Goal: Task Accomplishment & Management: Manage account settings

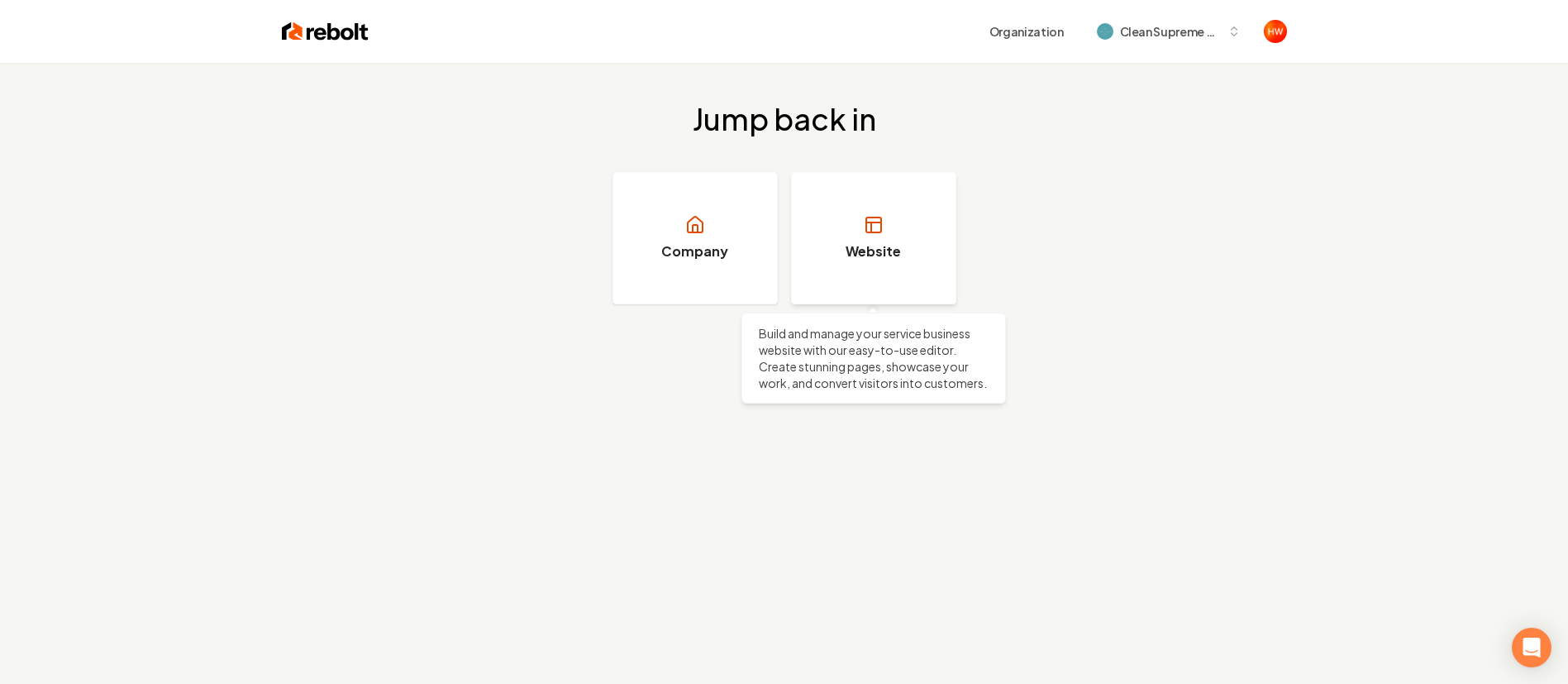
click at [888, 231] on link "Website" at bounding box center [873, 238] width 165 height 132
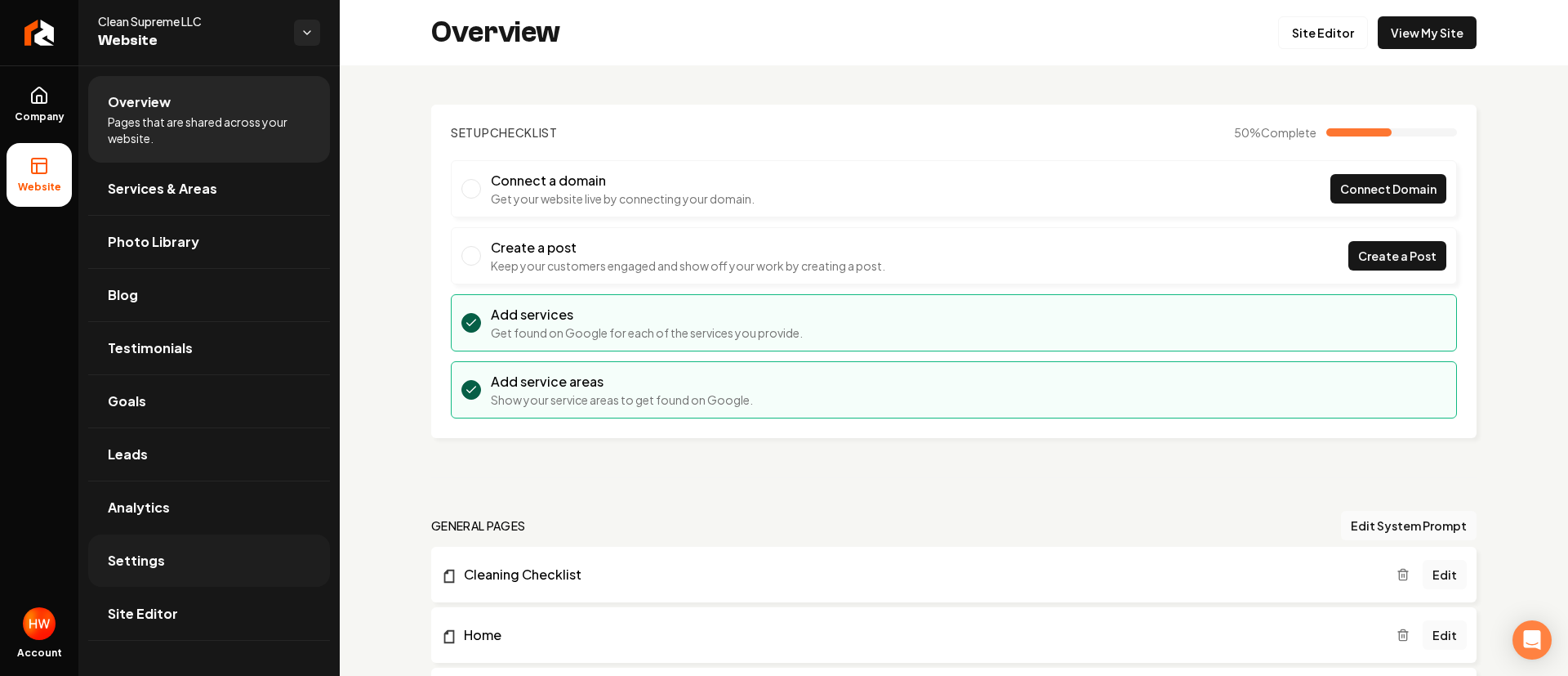
click at [210, 561] on link "Settings" at bounding box center [208, 561] width 242 height 52
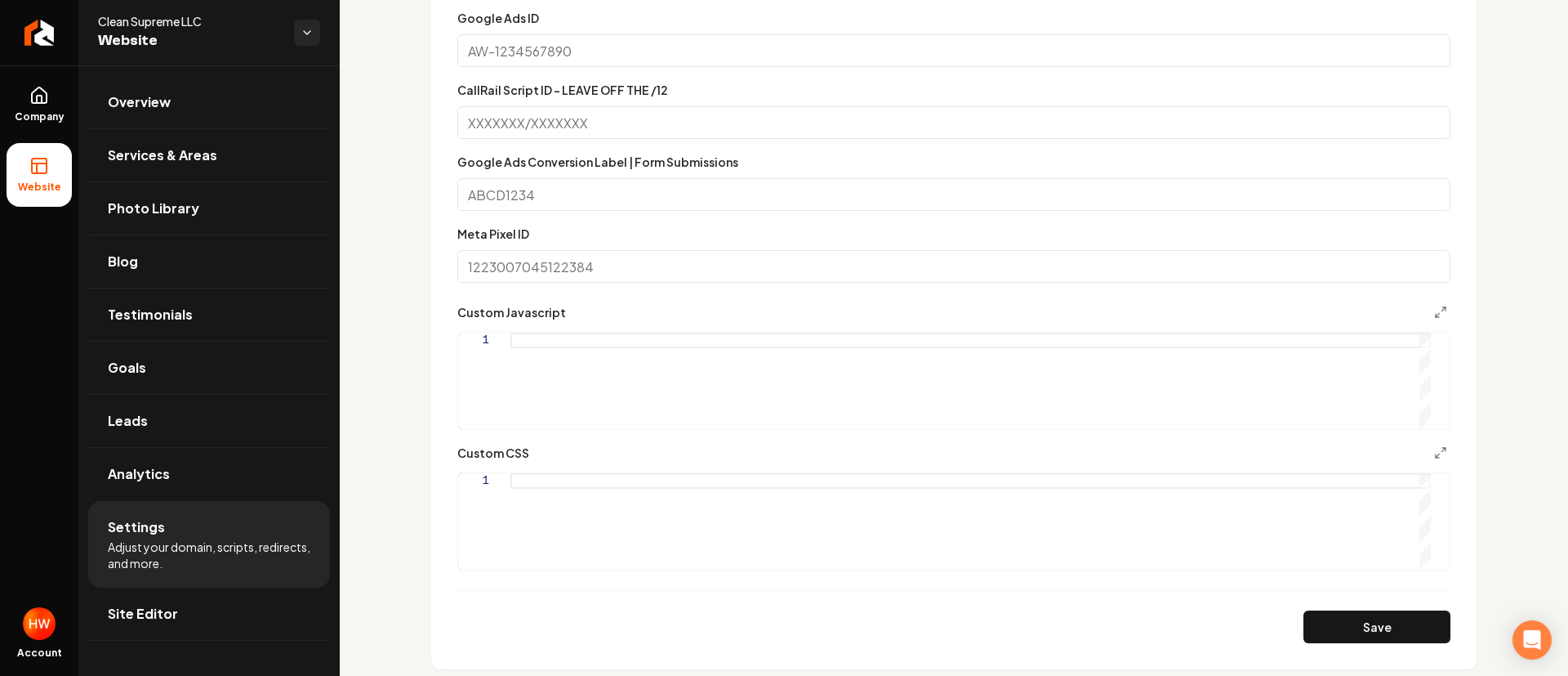
scroll to position [858, 0]
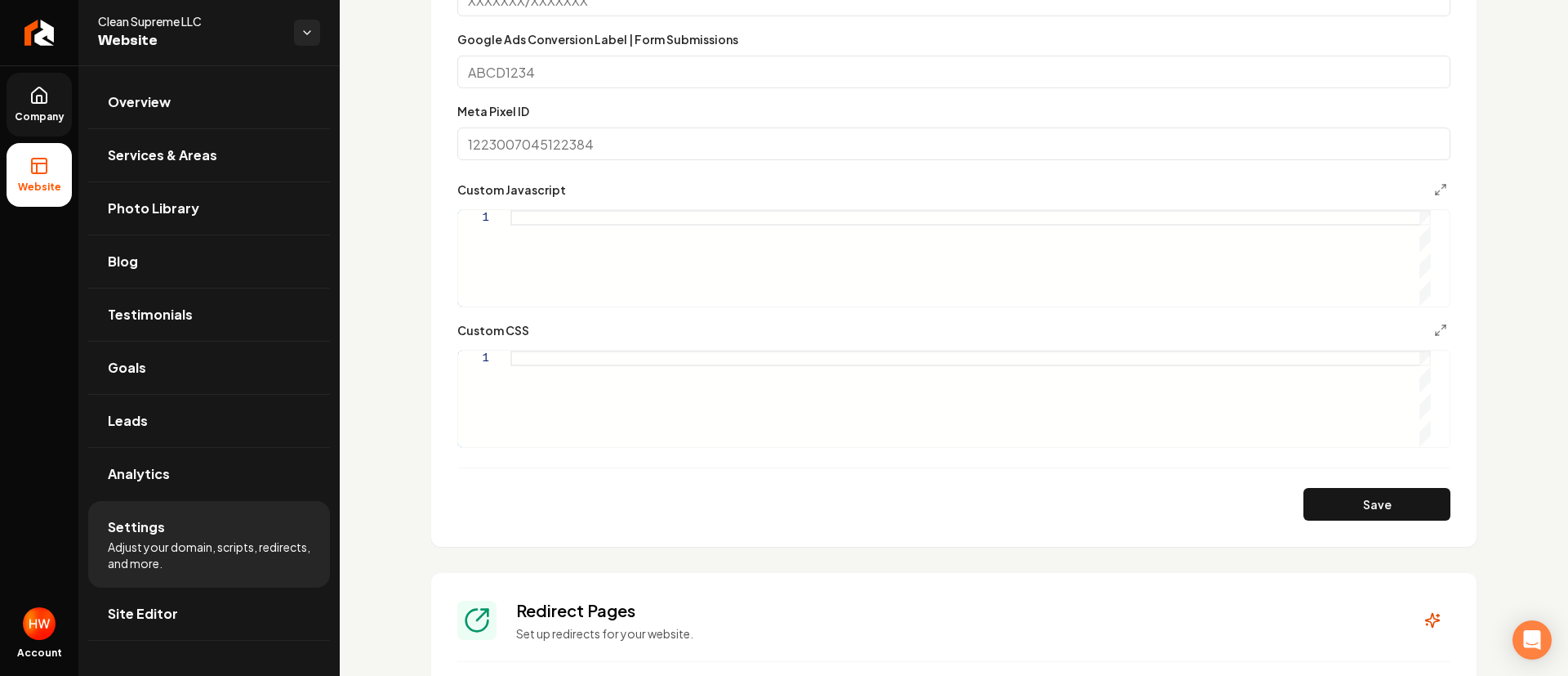
click at [45, 103] on icon at bounding box center [38, 95] width 15 height 15
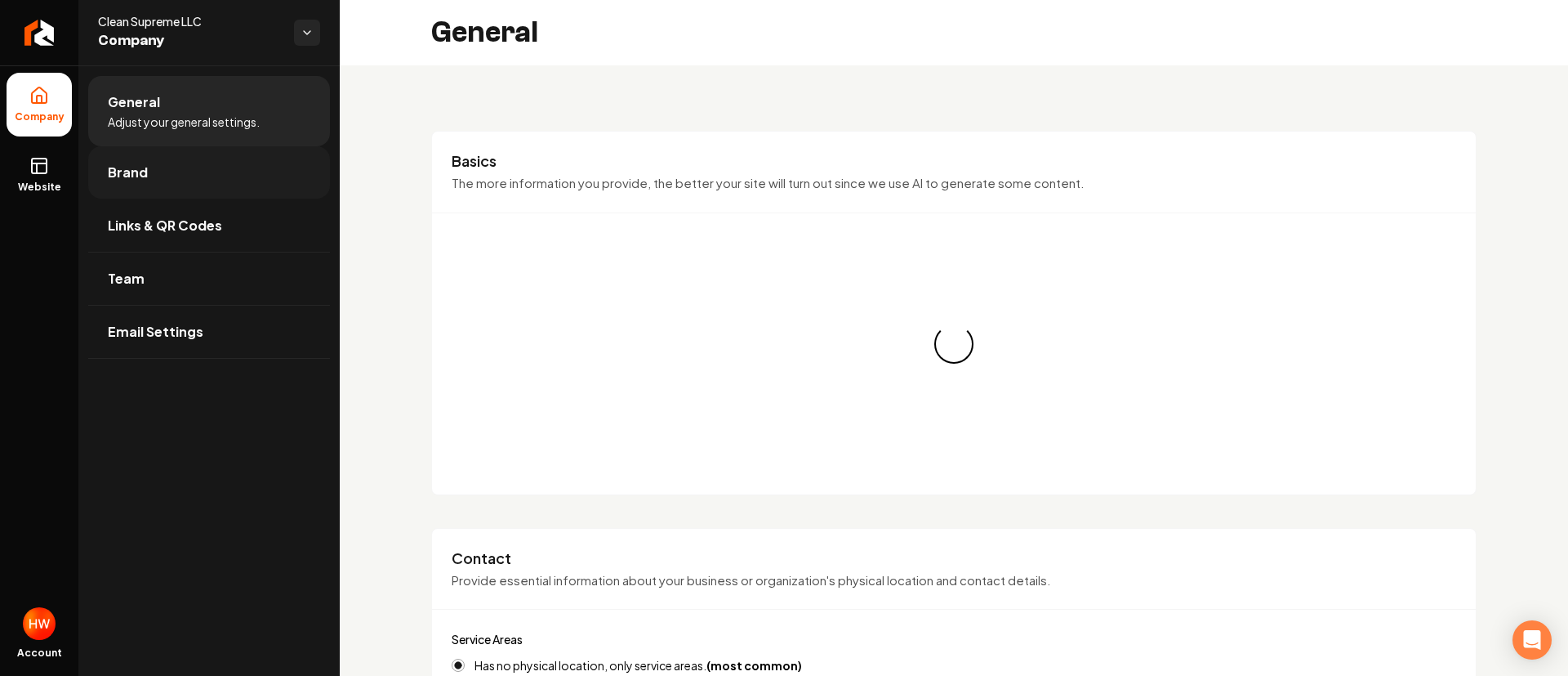
click at [190, 182] on link "Brand" at bounding box center [208, 172] width 242 height 52
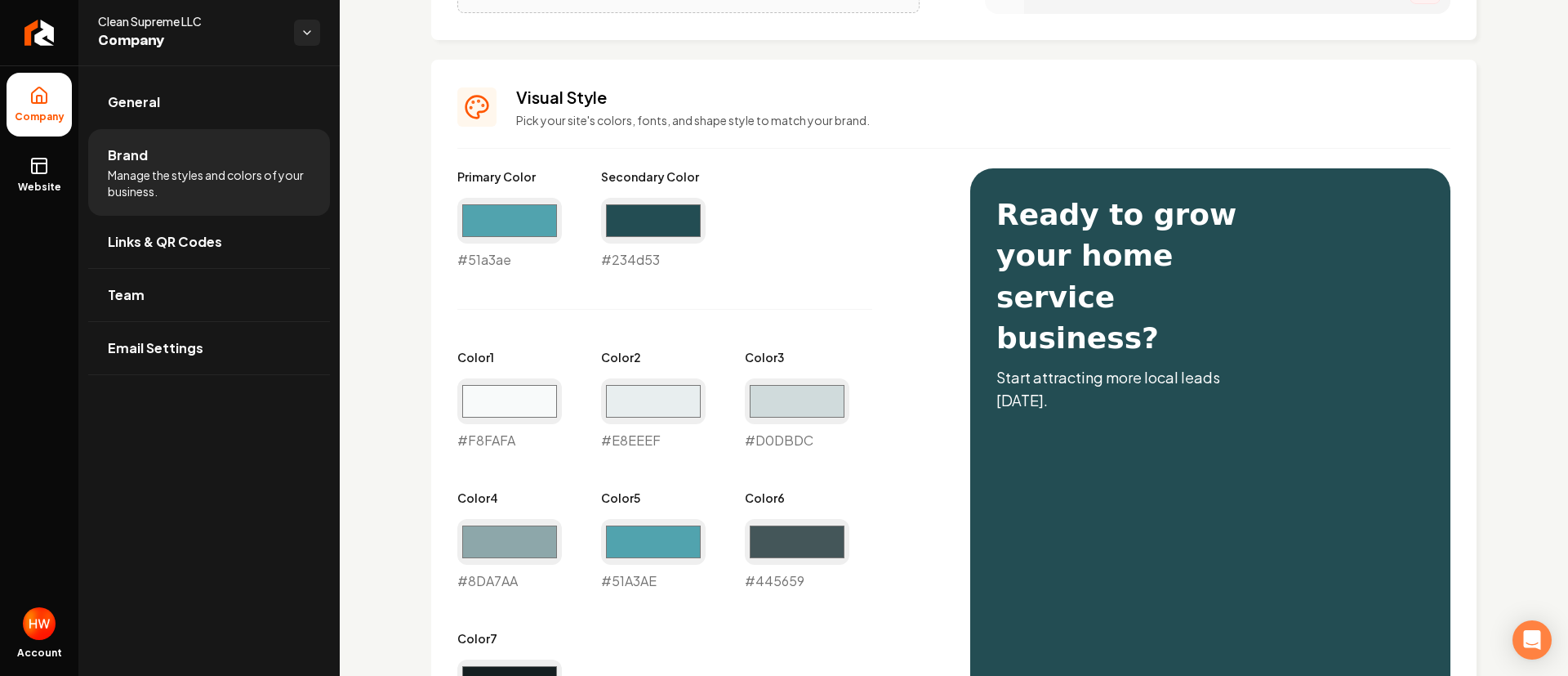
scroll to position [736, 0]
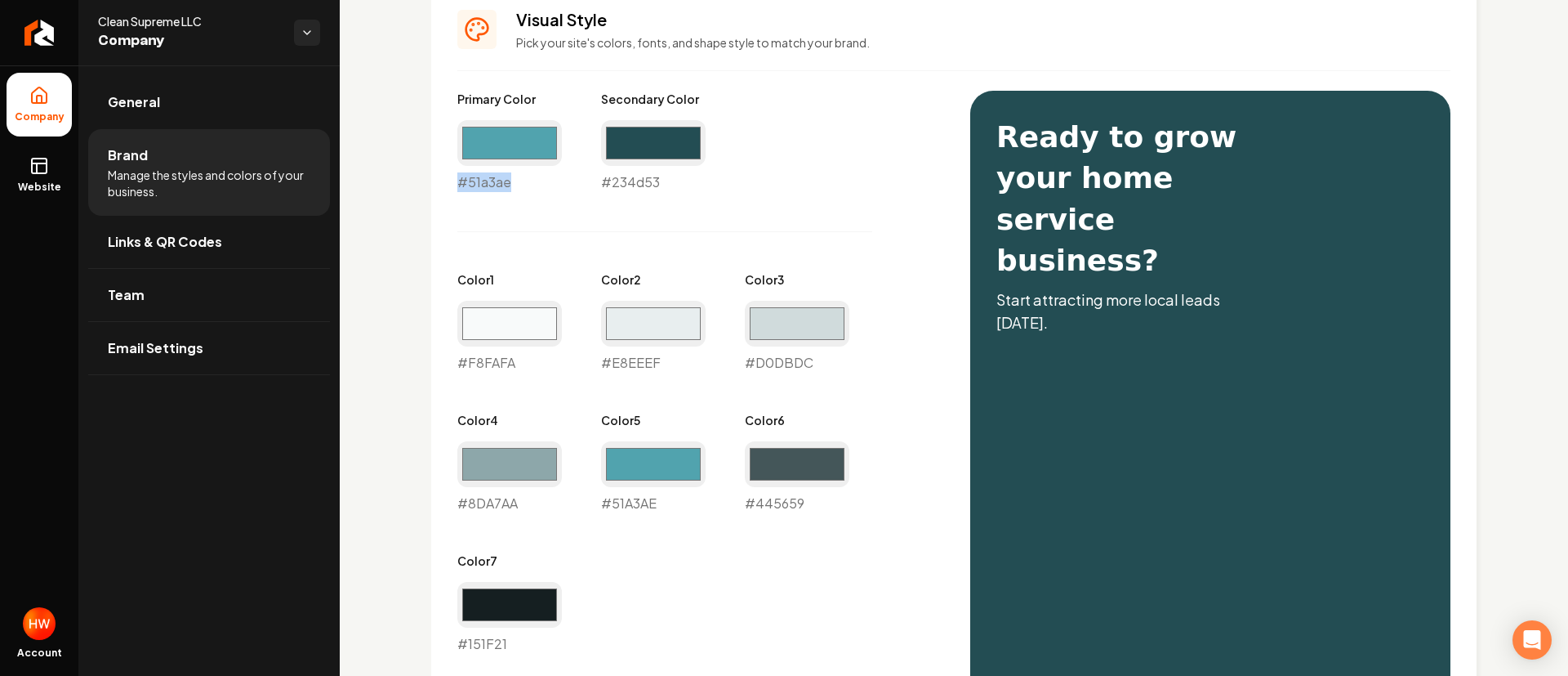
drag, startPoint x: 515, startPoint y: 188, endPoint x: 458, endPoint y: 186, distance: 57.0
click at [458, 186] on div "#51a3ae #51a3ae" at bounding box center [510, 156] width 104 height 72
copy div "#51a3ae"
click at [37, 184] on span "Website" at bounding box center [39, 186] width 56 height 13
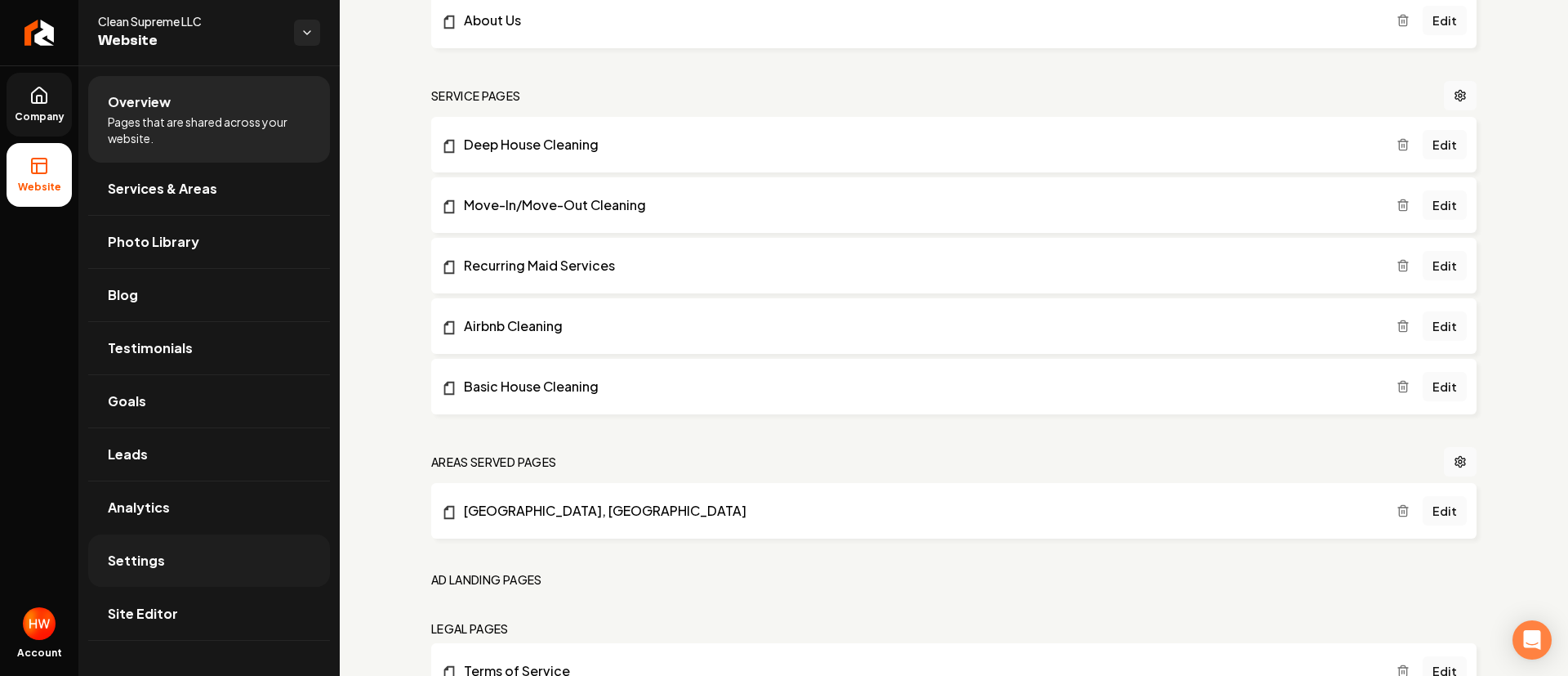
click at [161, 573] on link "Settings" at bounding box center [208, 561] width 242 height 52
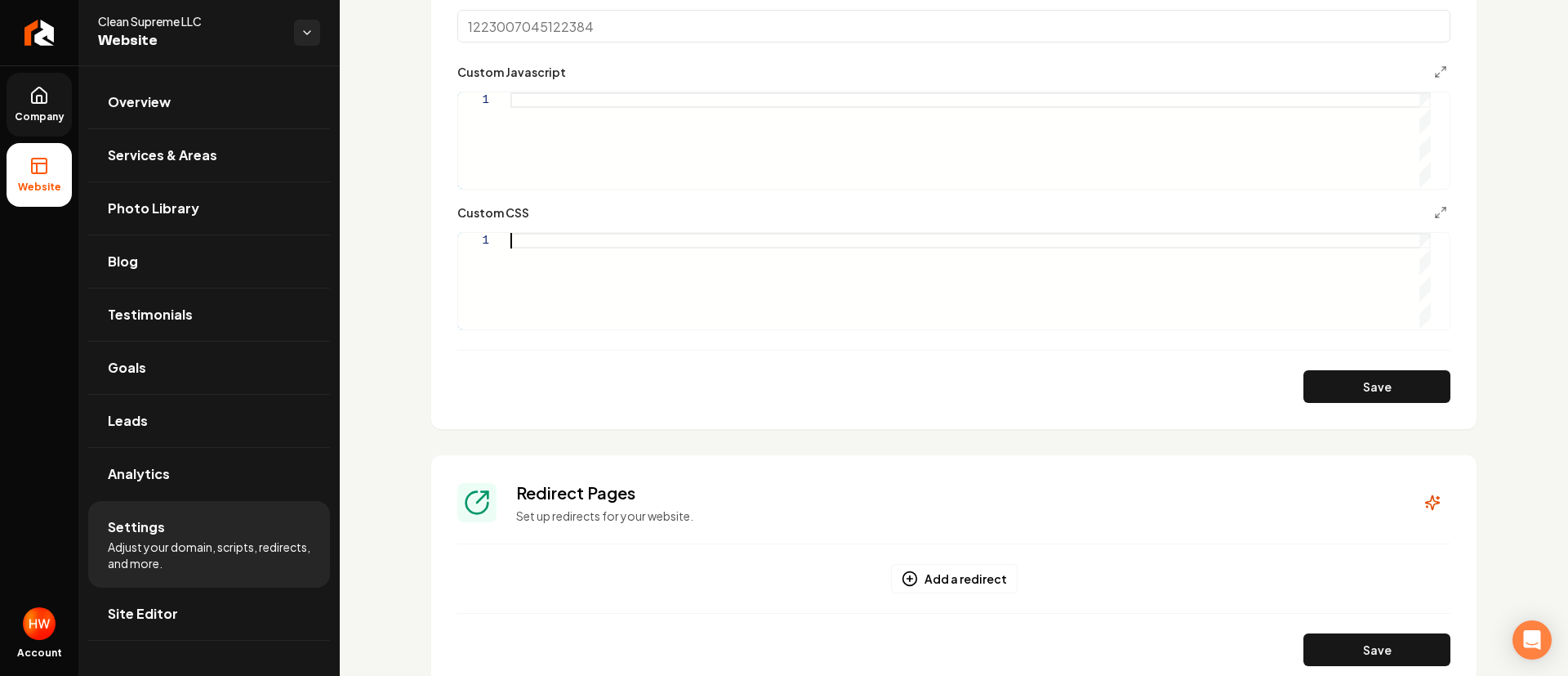
click at [586, 244] on div "Main content area" at bounding box center [971, 281] width 921 height 97
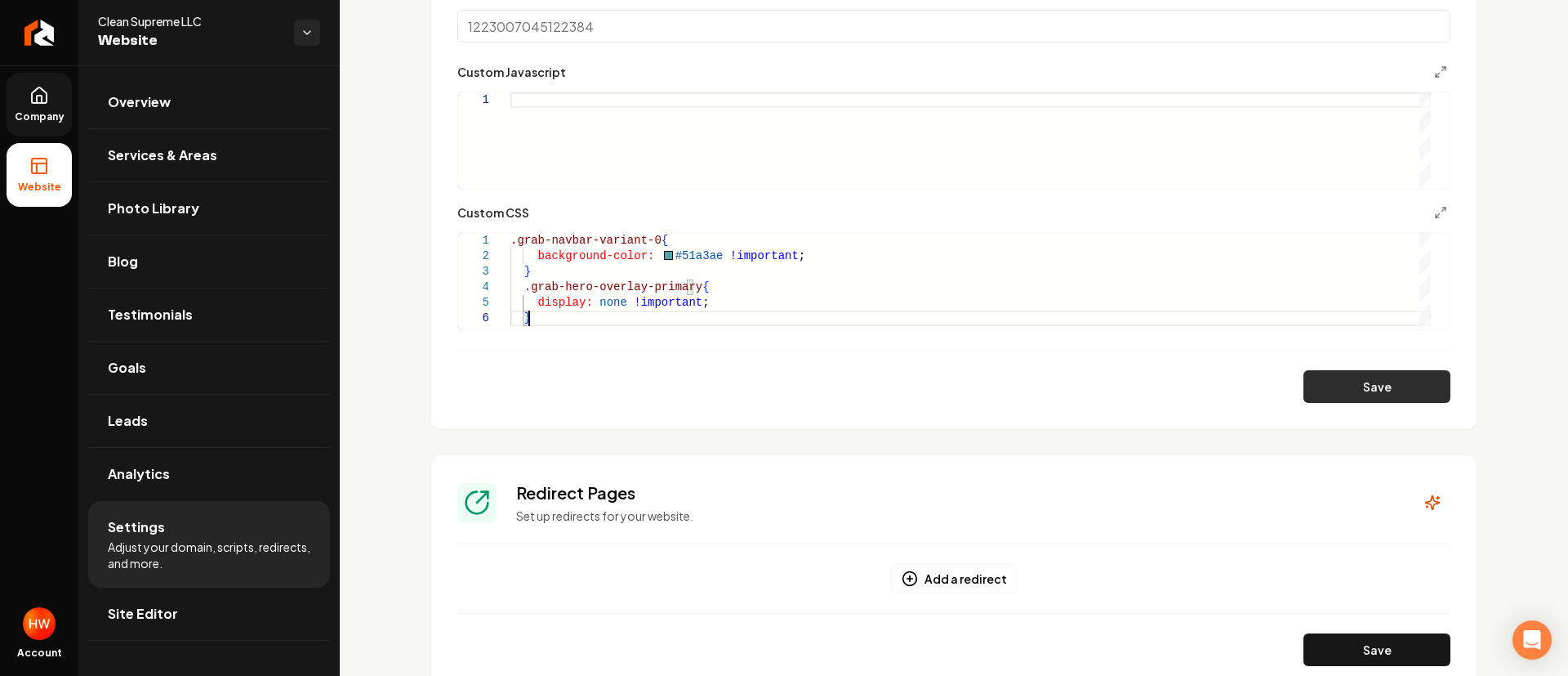
click at [1383, 375] on button "Save" at bounding box center [1378, 386] width 147 height 32
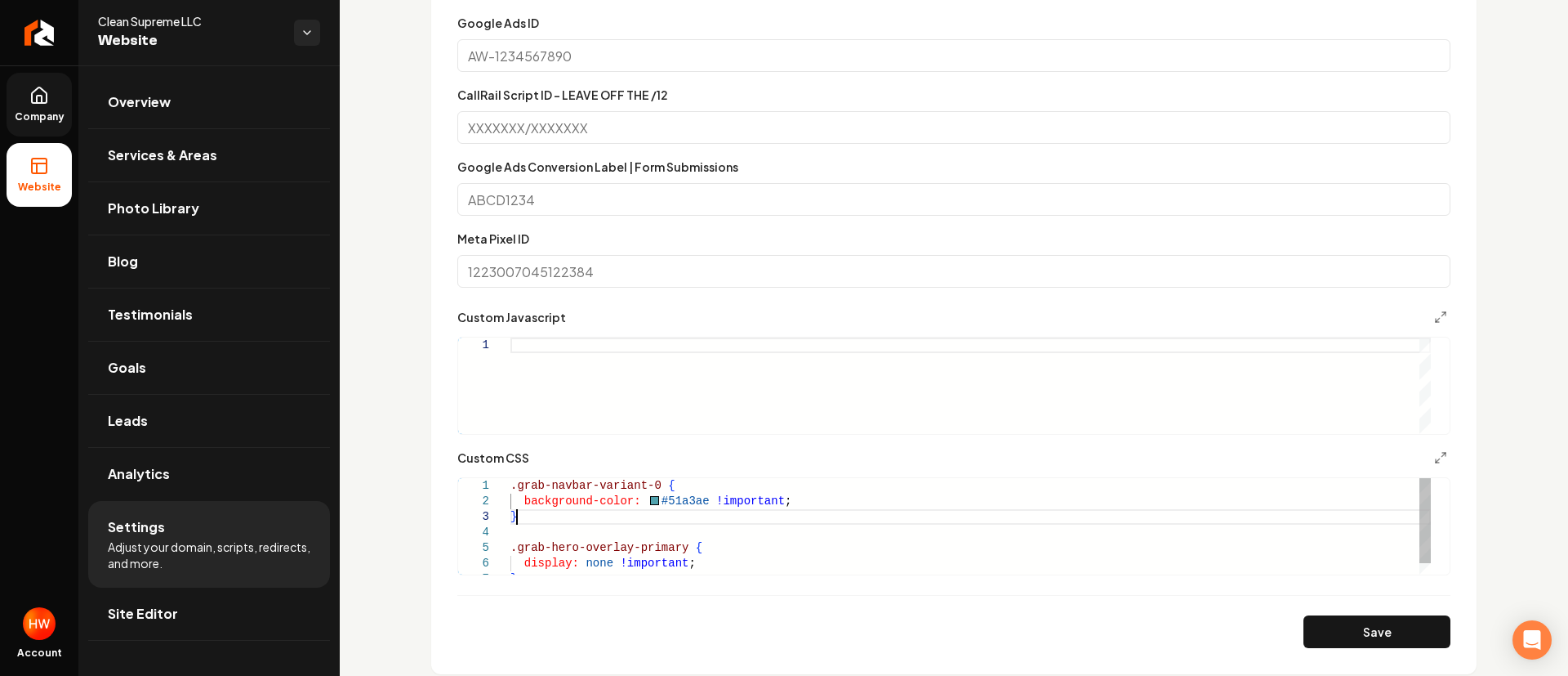
scroll to position [47, 6]
drag, startPoint x: 528, startPoint y: 514, endPoint x: 510, endPoint y: 491, distance: 29.2
click at [511, 491] on div ".grab-navbar-variant-0 { background-color: #51a3ae !important ; } display: none…" at bounding box center [971, 532] width 921 height 109
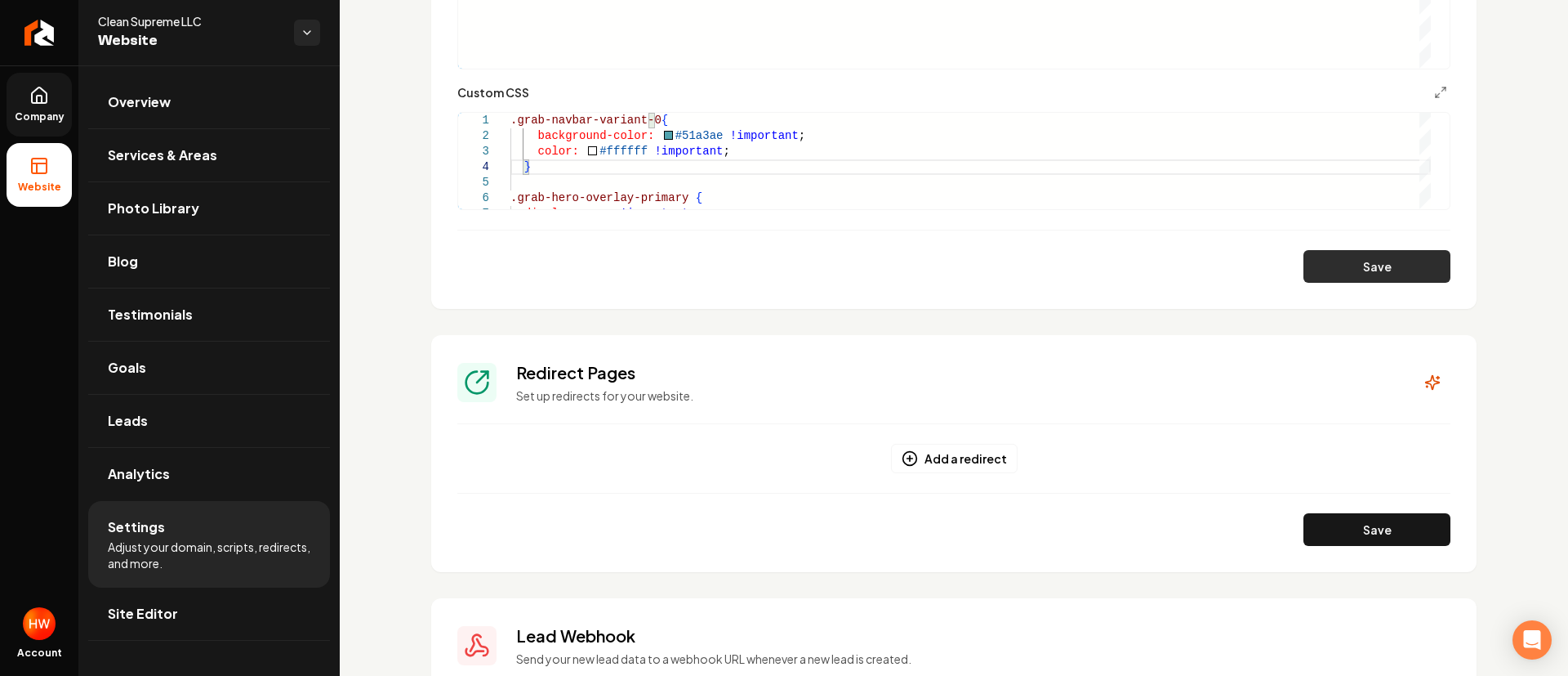
scroll to position [1098, 0]
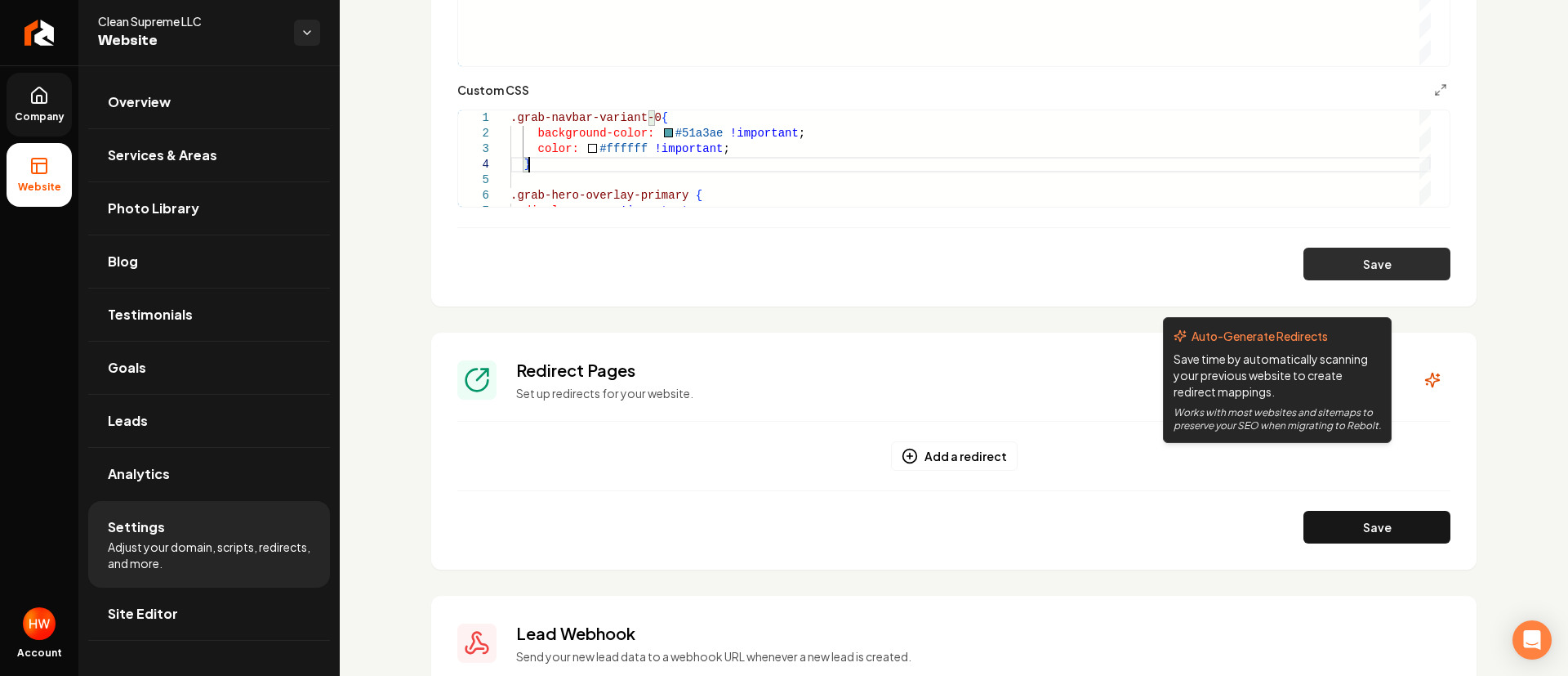
click at [1353, 256] on button "Save" at bounding box center [1378, 264] width 147 height 32
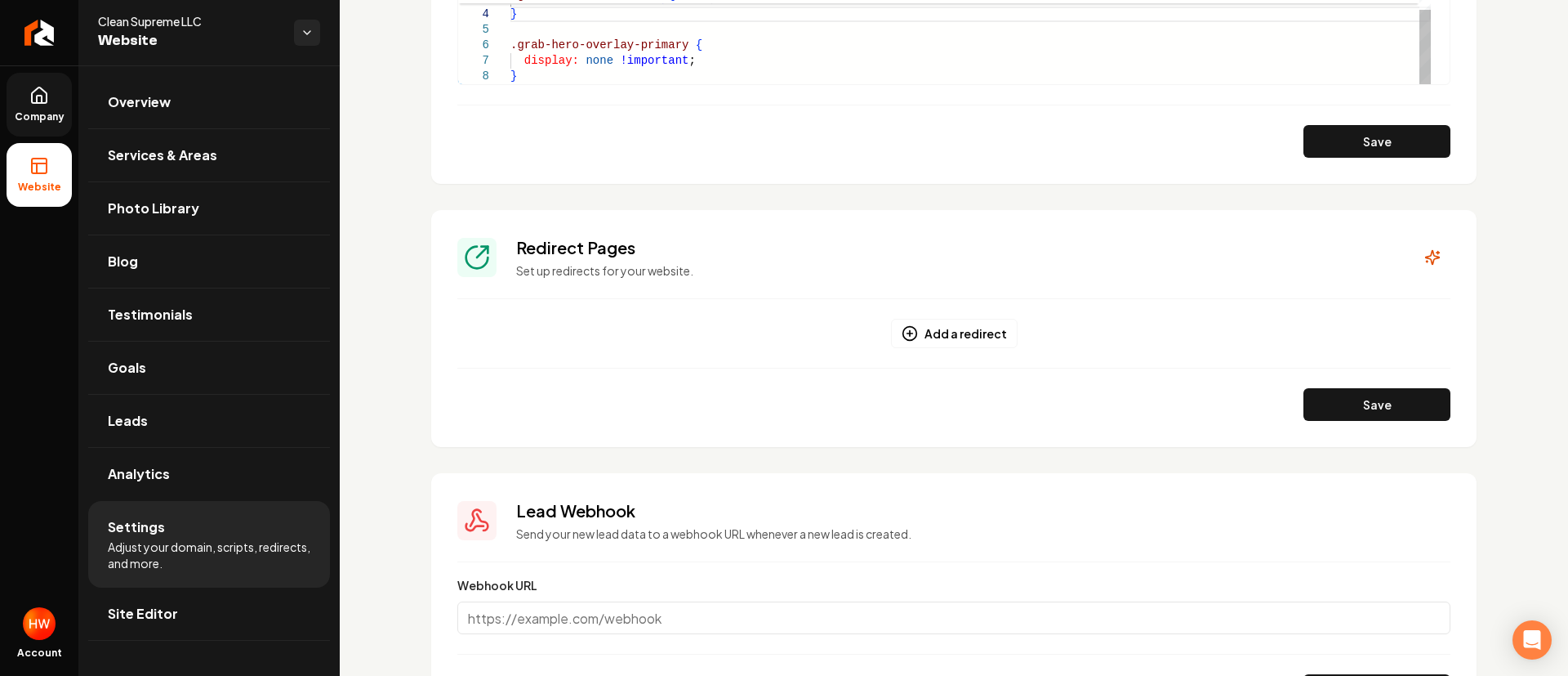
scroll to position [47, 6]
click at [526, 78] on div "background-color: #51a3ae !important ; color: #ffffff !important ; display: non…" at bounding box center [971, 21] width 921 height 124
click at [1340, 143] on button "Save" at bounding box center [1378, 141] width 147 height 32
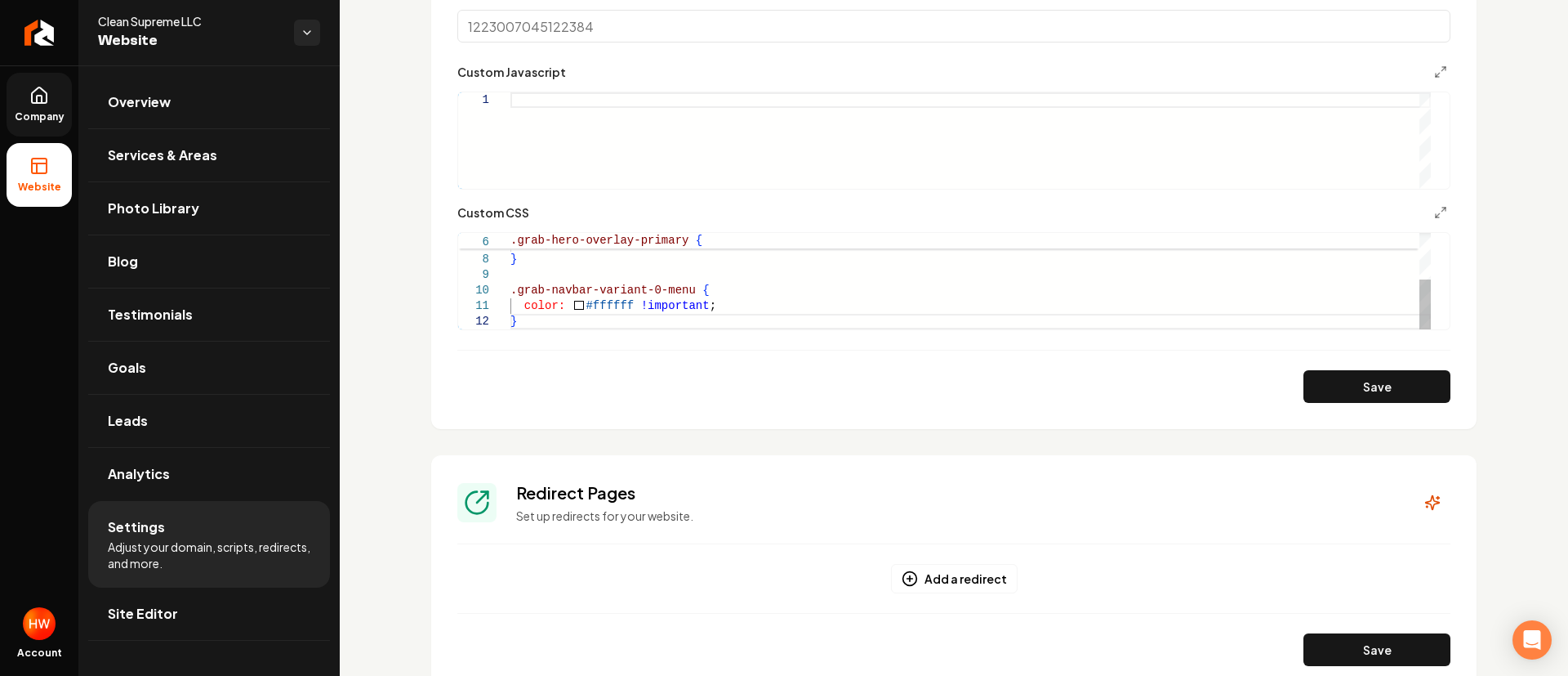
scroll to position [30, 6]
drag, startPoint x: 548, startPoint y: 323, endPoint x: 598, endPoint y: 309, distance: 51.9
click at [549, 321] on div "display: none !important ; .grab-hero-overlay-primary { } .grab-navbar-variant-…" at bounding box center [971, 236] width 921 height 186
click at [1328, 388] on button "Save" at bounding box center [1378, 386] width 147 height 32
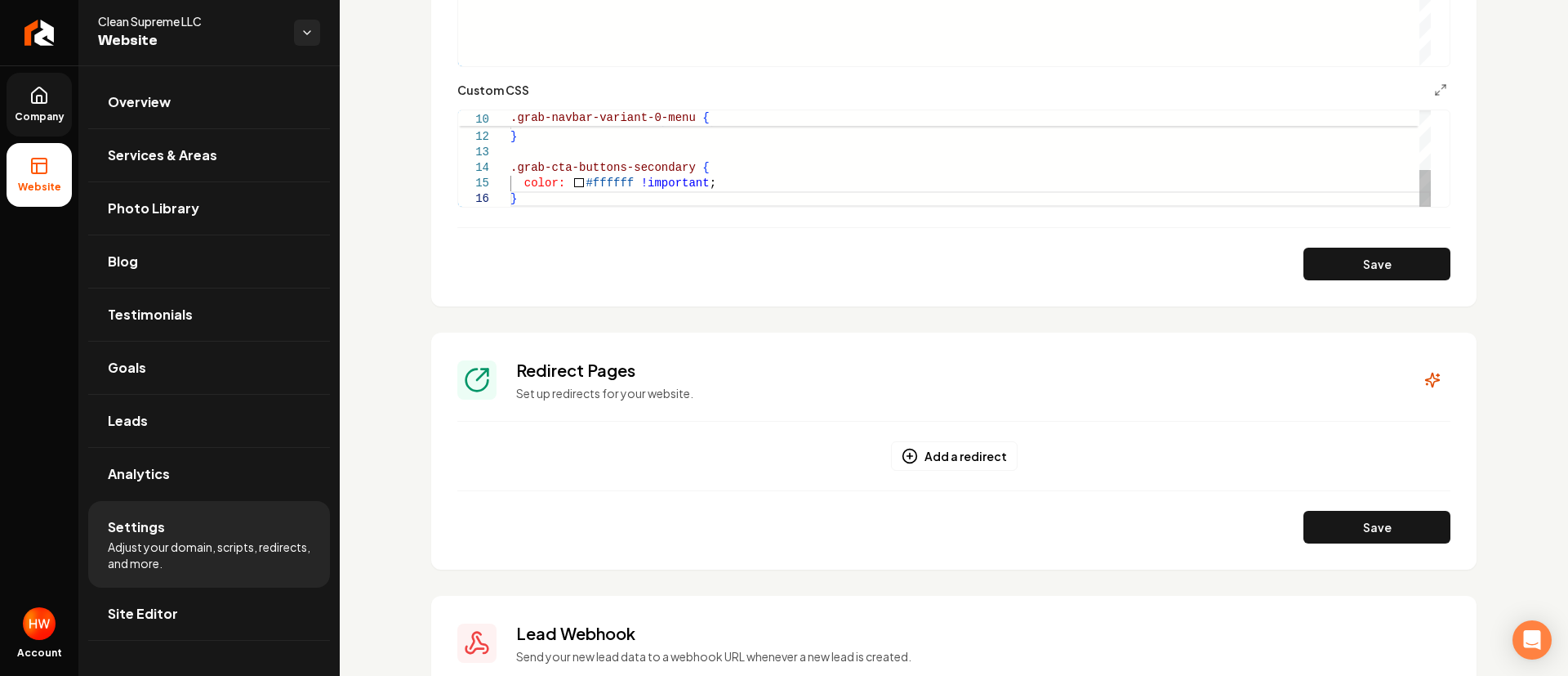
scroll to position [47, 6]
click at [543, 203] on div ".grab-navbar-variant-0-menu { color: #ffffff !important ; } .grab-cta-buttons-s…" at bounding box center [971, 82] width 921 height 249
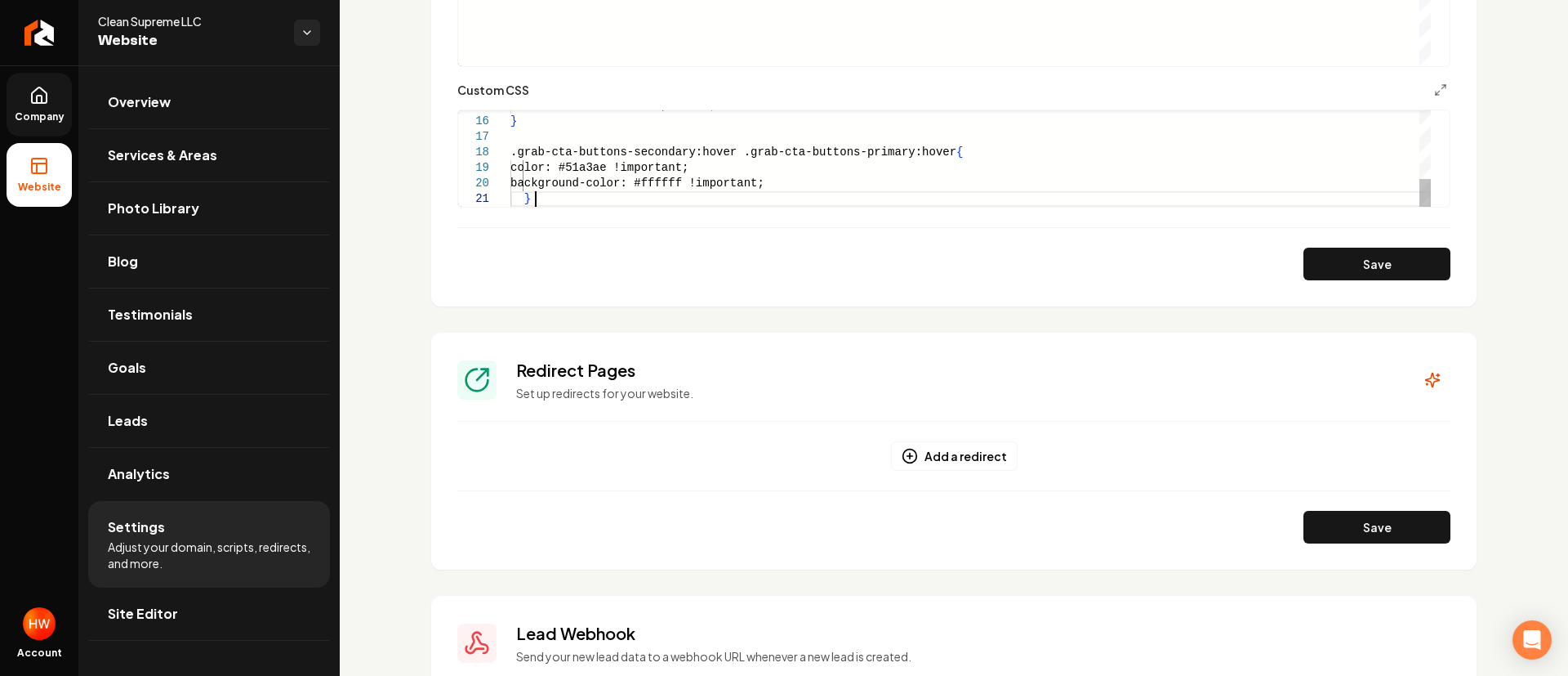
scroll to position [15, 0]
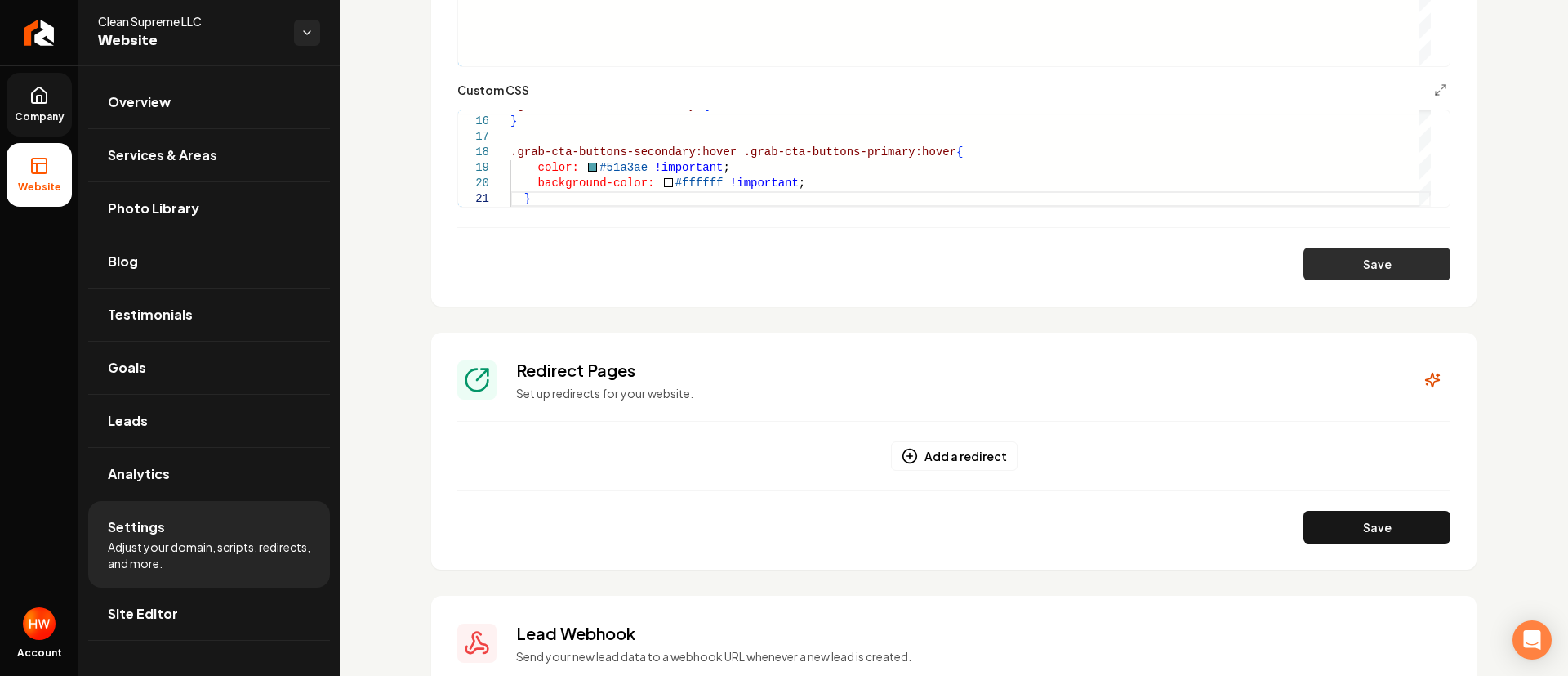
click at [1346, 254] on button "Save" at bounding box center [1378, 264] width 147 height 32
drag, startPoint x: 919, startPoint y: 152, endPoint x: 728, endPoint y: 156, distance: 191.0
click at [728, 156] on div "color: #ffffff !important ; } .grab-cta-buttons-secondary:hover .grab-cta-butto…" at bounding box center [971, 44] width 921 height 326
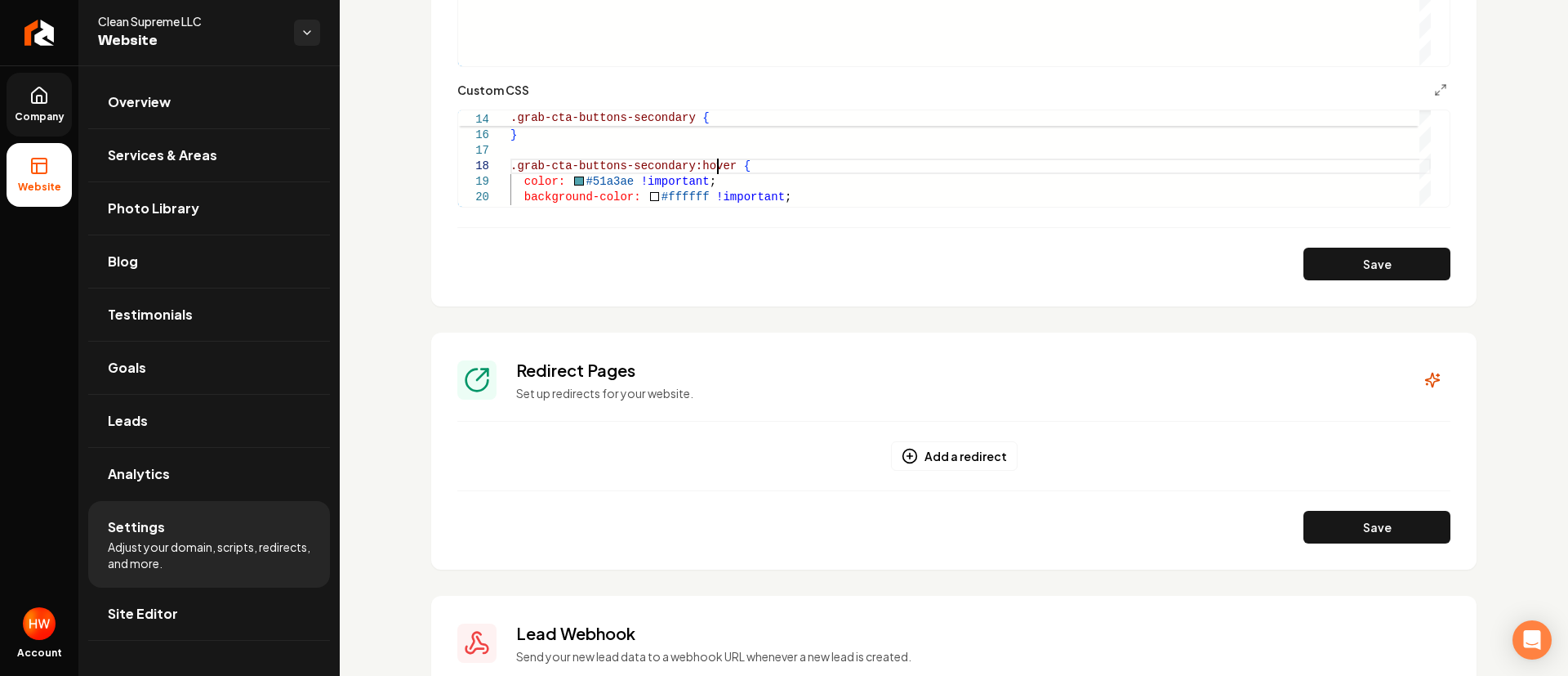
click at [1323, 263] on button "Save" at bounding box center [1378, 264] width 147 height 32
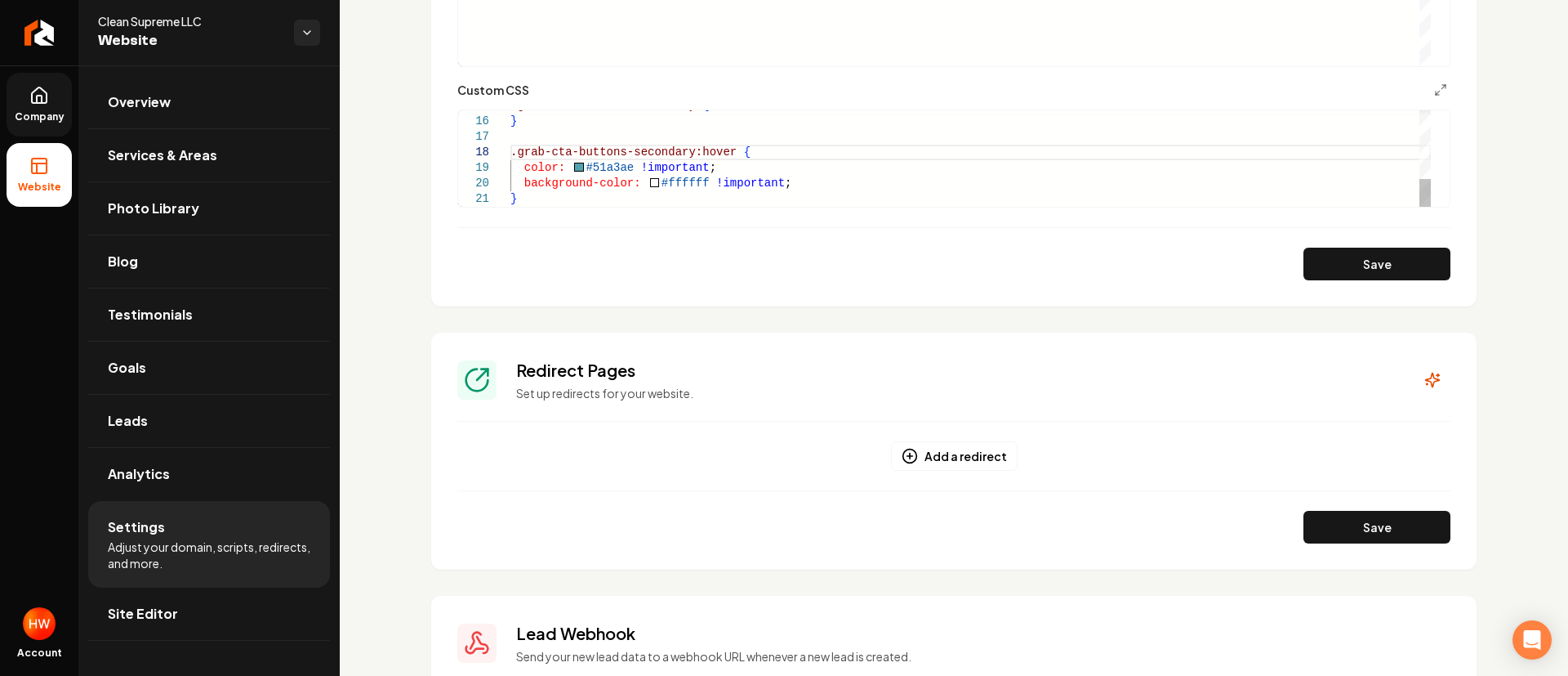
click at [570, 203] on div "color: #ffffff !important ; } .grab-cta-buttons-secondary:hover { color: #51a3a…" at bounding box center [971, 44] width 921 height 326
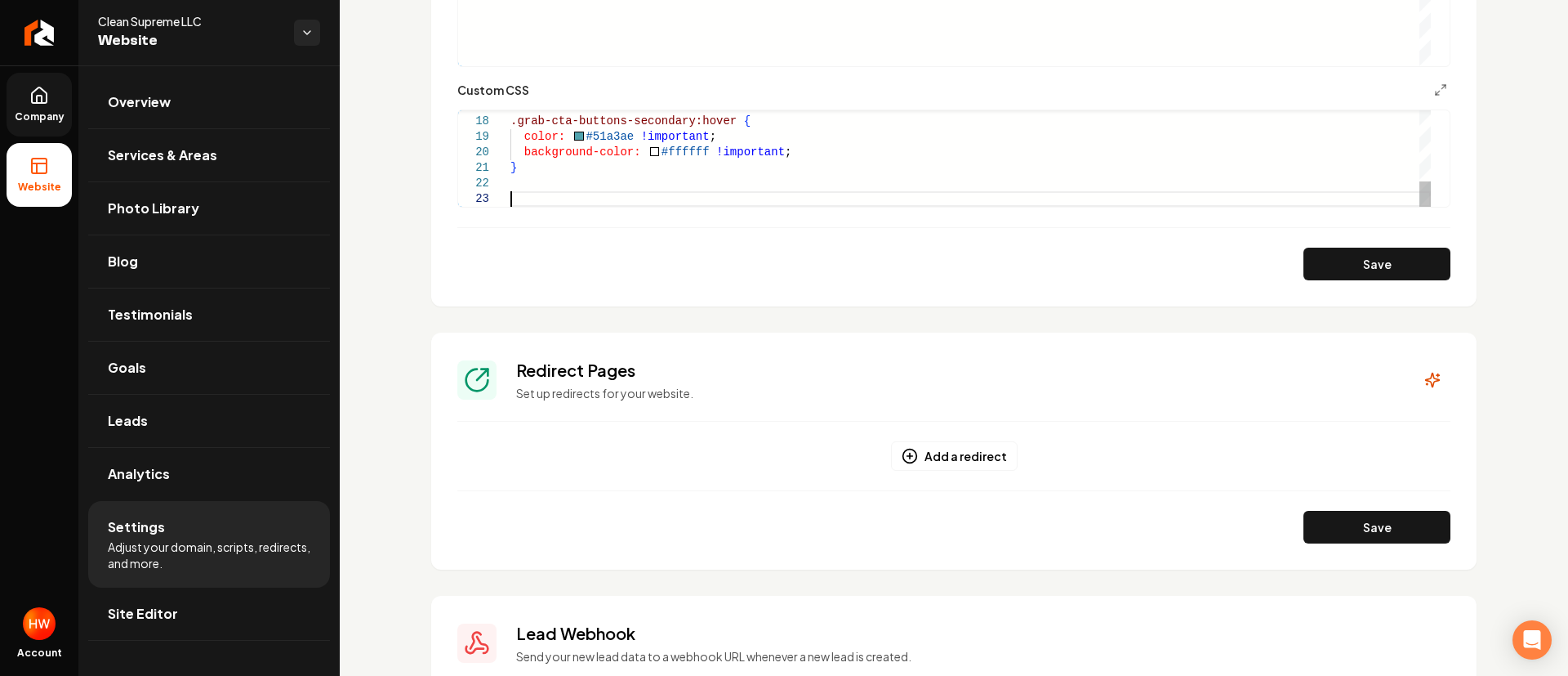
scroll to position [32, 0]
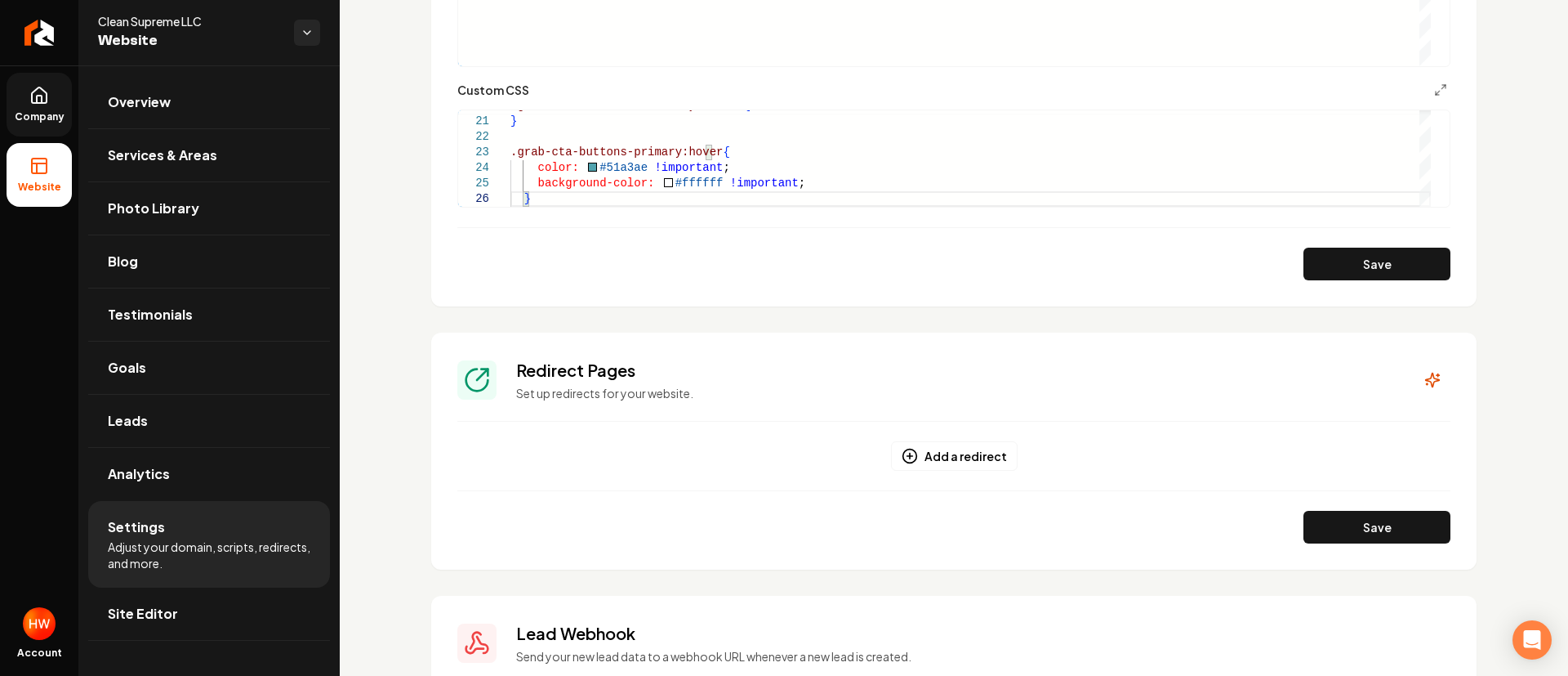
drag, startPoint x: 1324, startPoint y: 257, endPoint x: 1149, endPoint y: 280, distance: 176.5
click at [1324, 256] on button "Save" at bounding box center [1378, 264] width 147 height 32
type textarea "**********"
click at [160, 374] on link "Goals" at bounding box center [208, 367] width 242 height 52
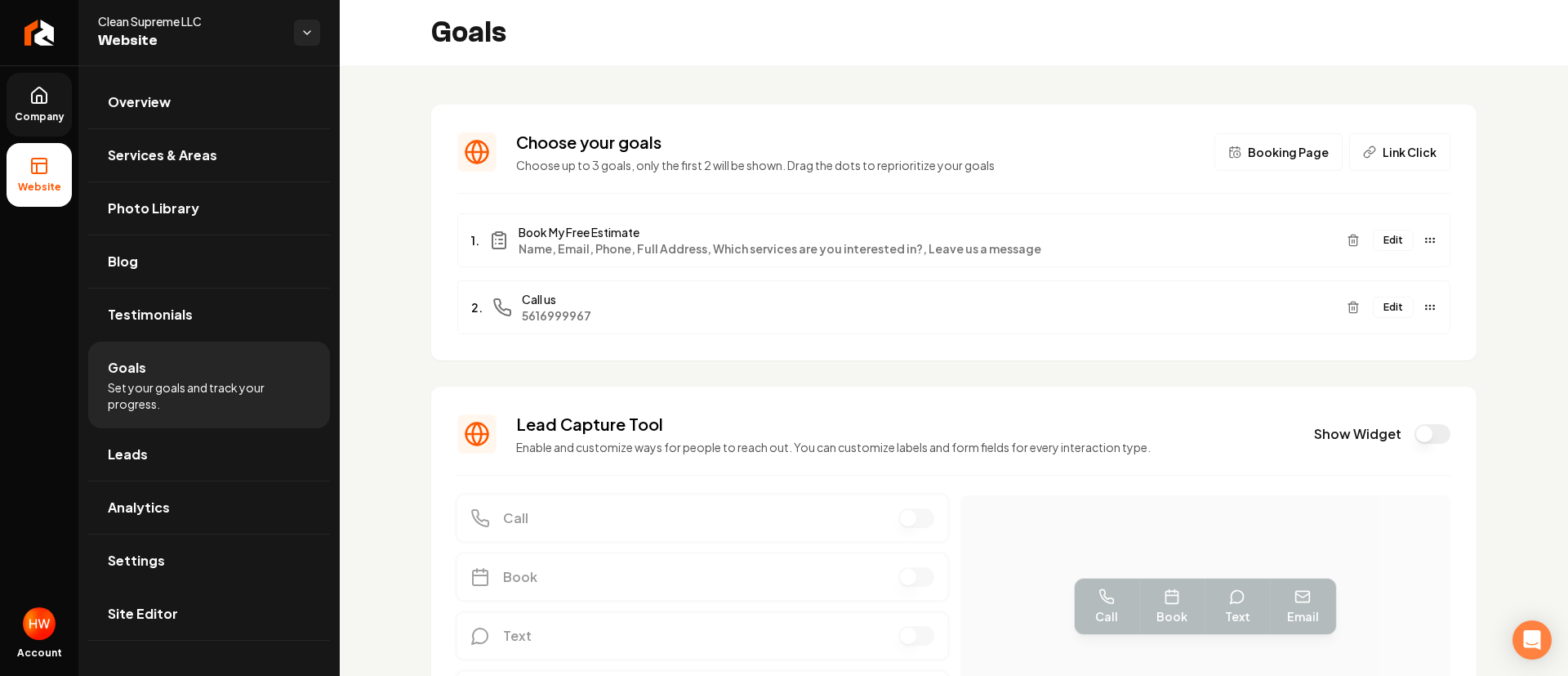
click at [1382, 311] on button "Edit" at bounding box center [1394, 307] width 41 height 21
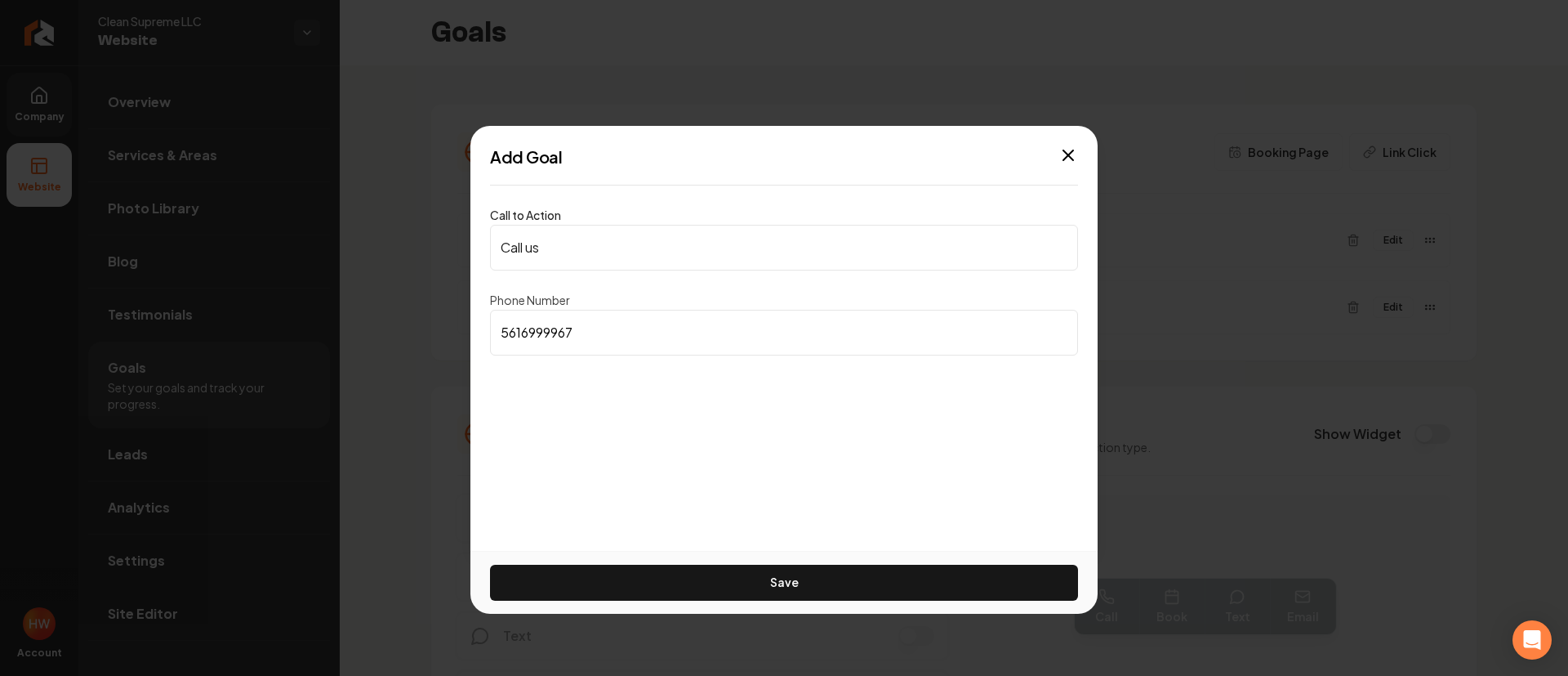
click at [619, 340] on input "5616999967" at bounding box center [784, 332] width 588 height 46
click at [1068, 151] on icon "button" at bounding box center [1068, 155] width 20 height 20
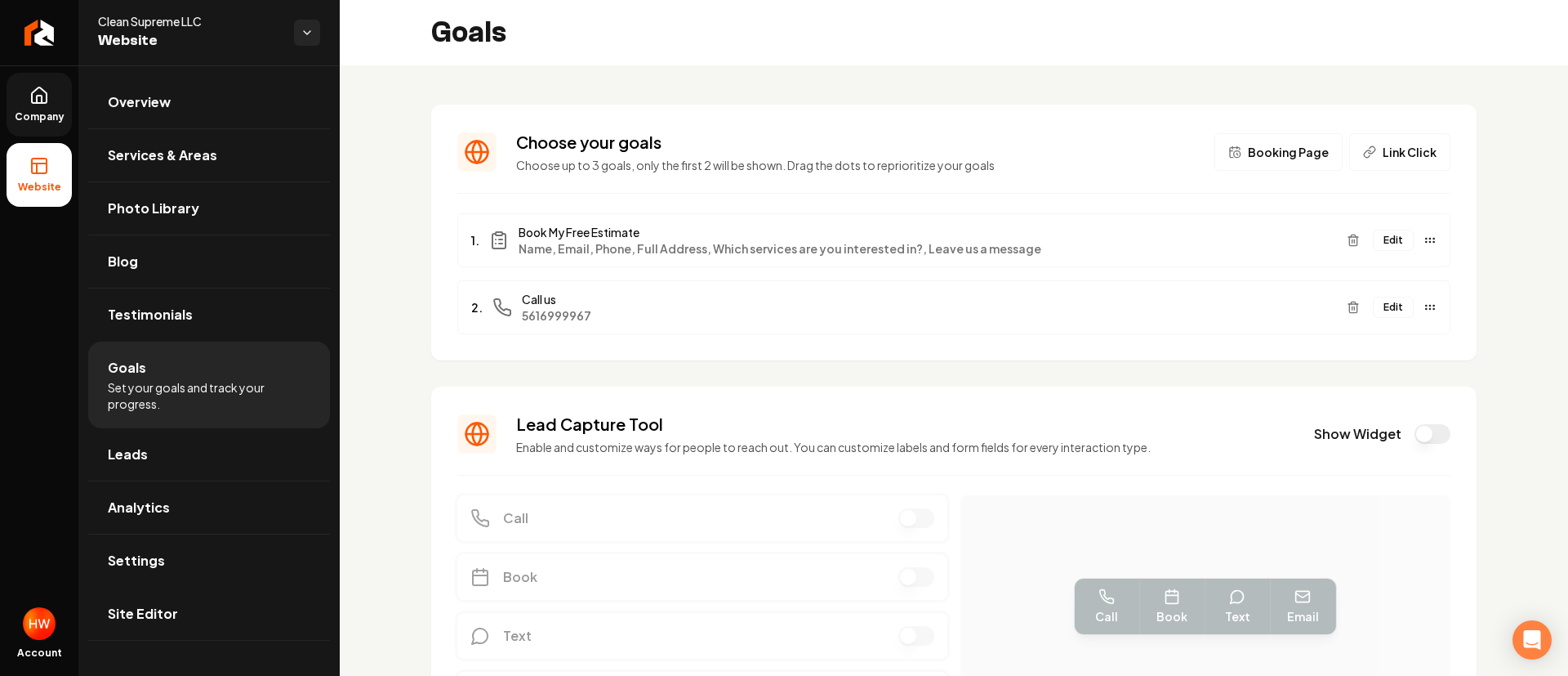
click at [32, 96] on icon at bounding box center [38, 95] width 15 height 15
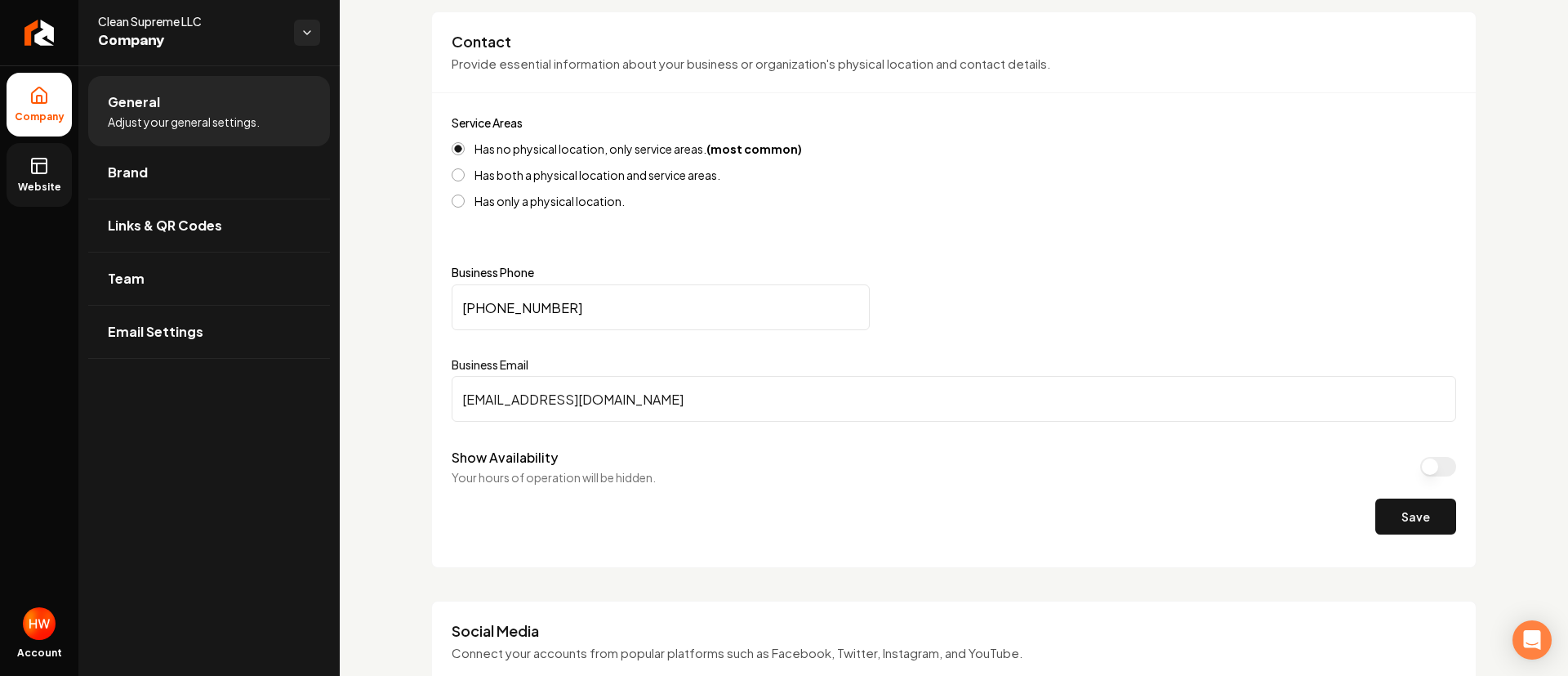
scroll to position [736, 0]
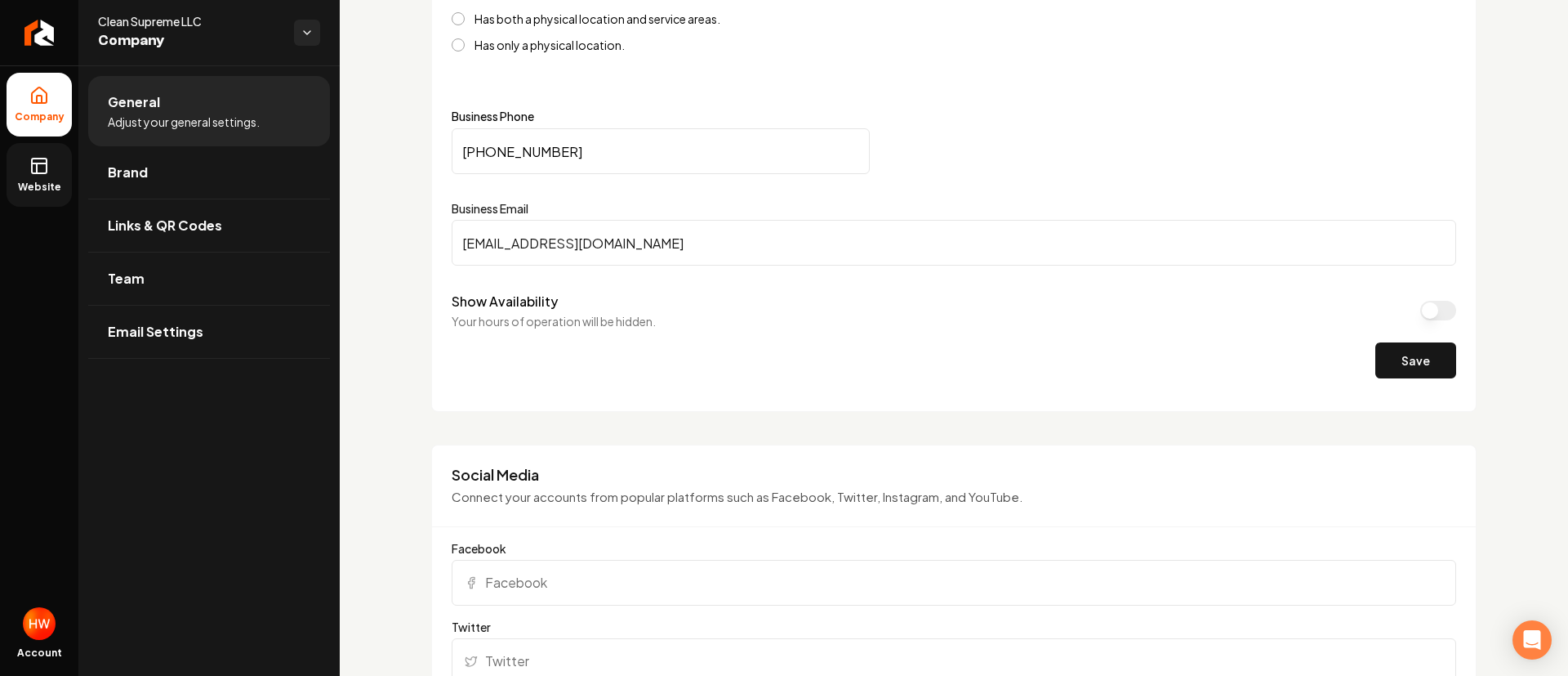
click at [588, 155] on input "(561) 699-9967" at bounding box center [661, 151] width 418 height 46
click at [43, 175] on icon at bounding box center [38, 166] width 20 height 20
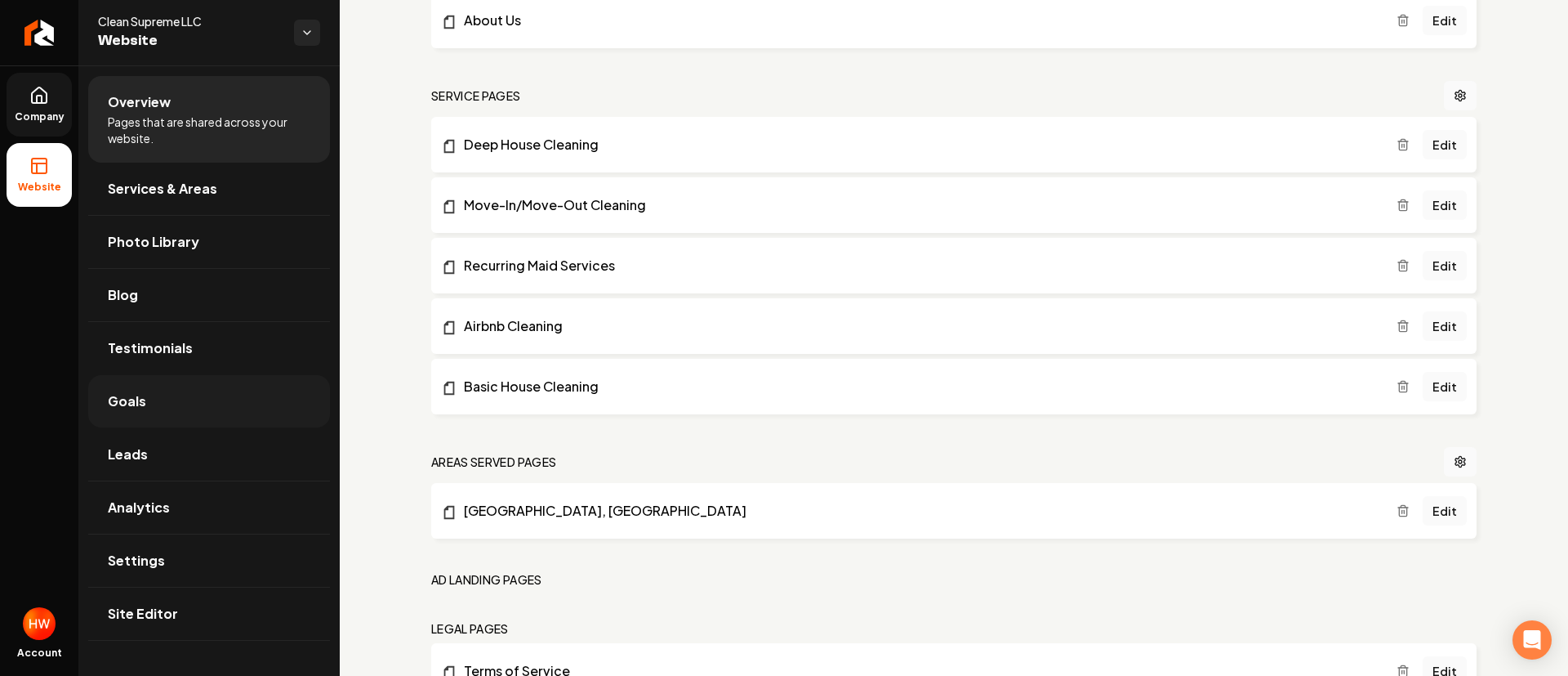
click at [183, 414] on link "Goals" at bounding box center [208, 401] width 242 height 52
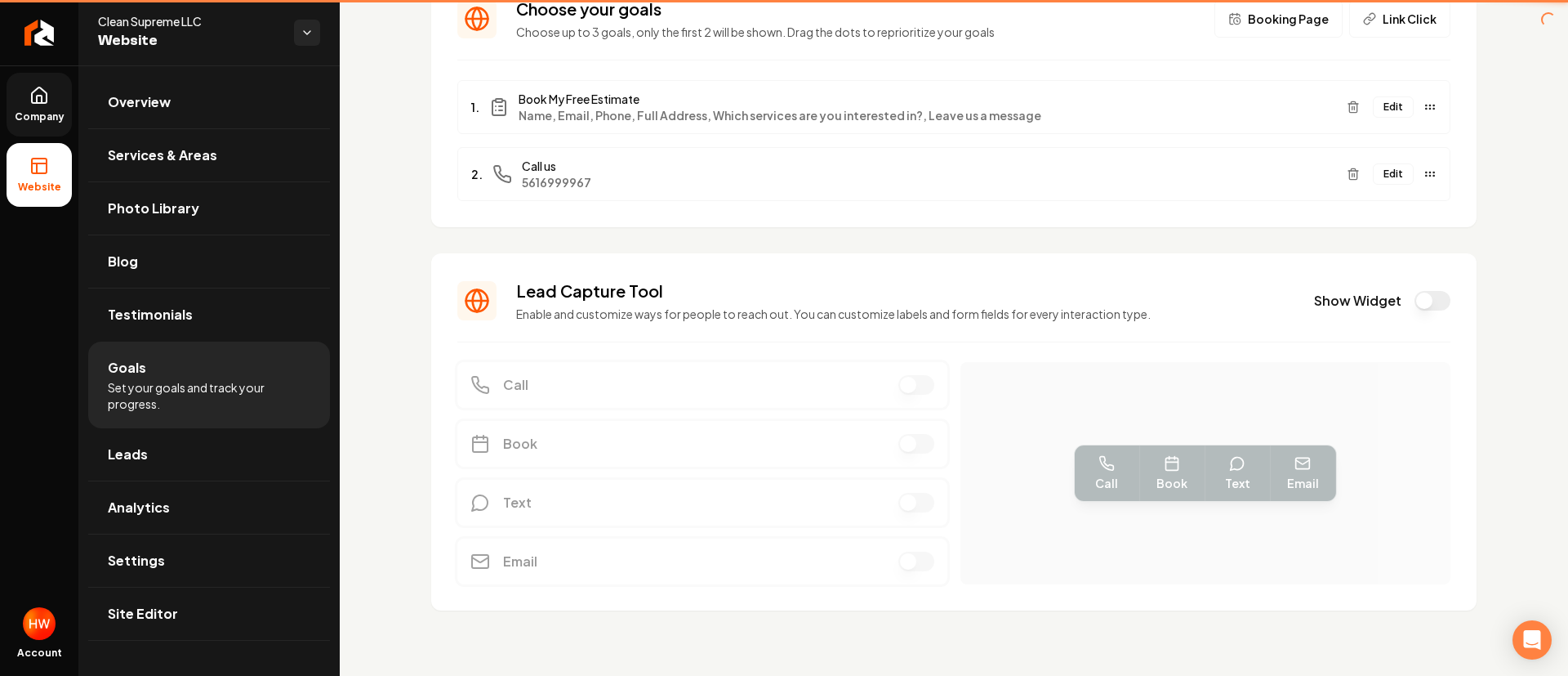
scroll to position [133, 0]
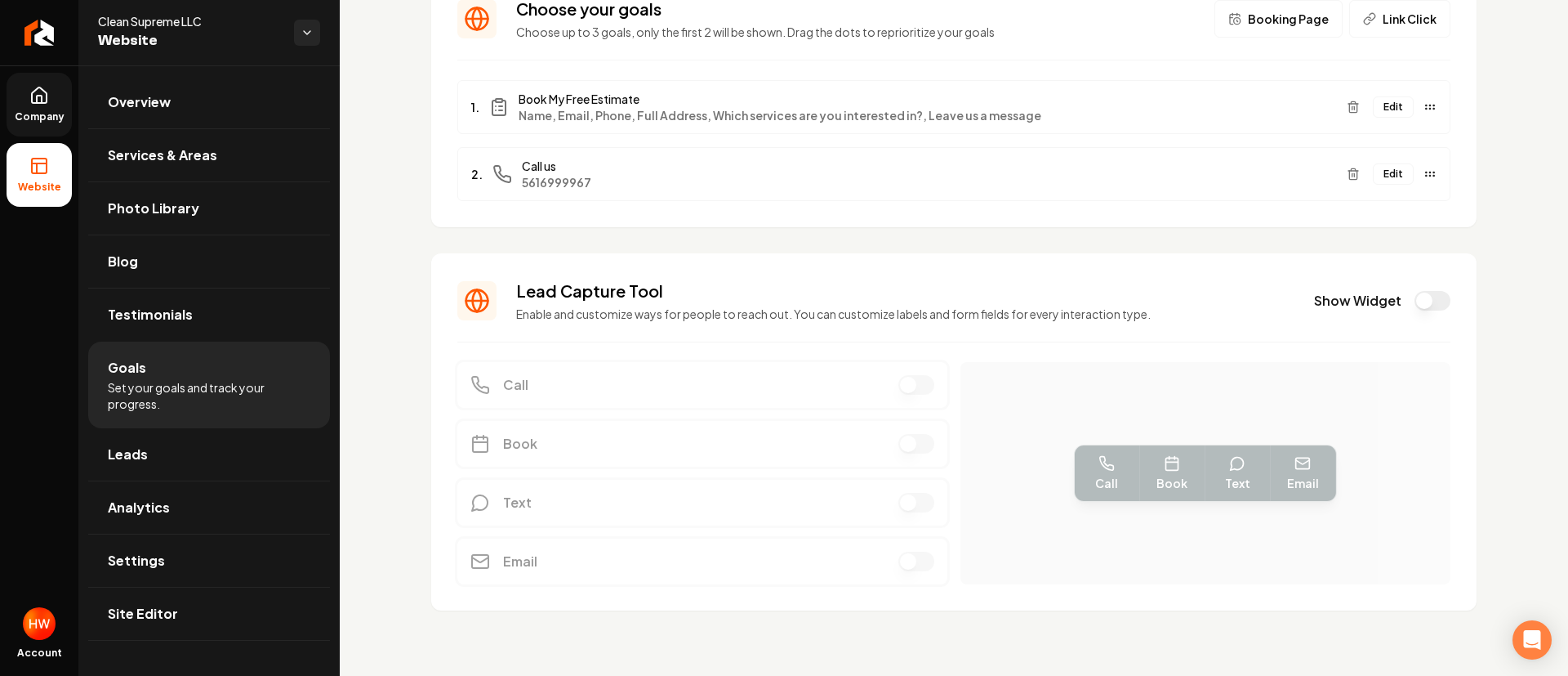
click at [1378, 179] on button "Edit" at bounding box center [1394, 173] width 41 height 21
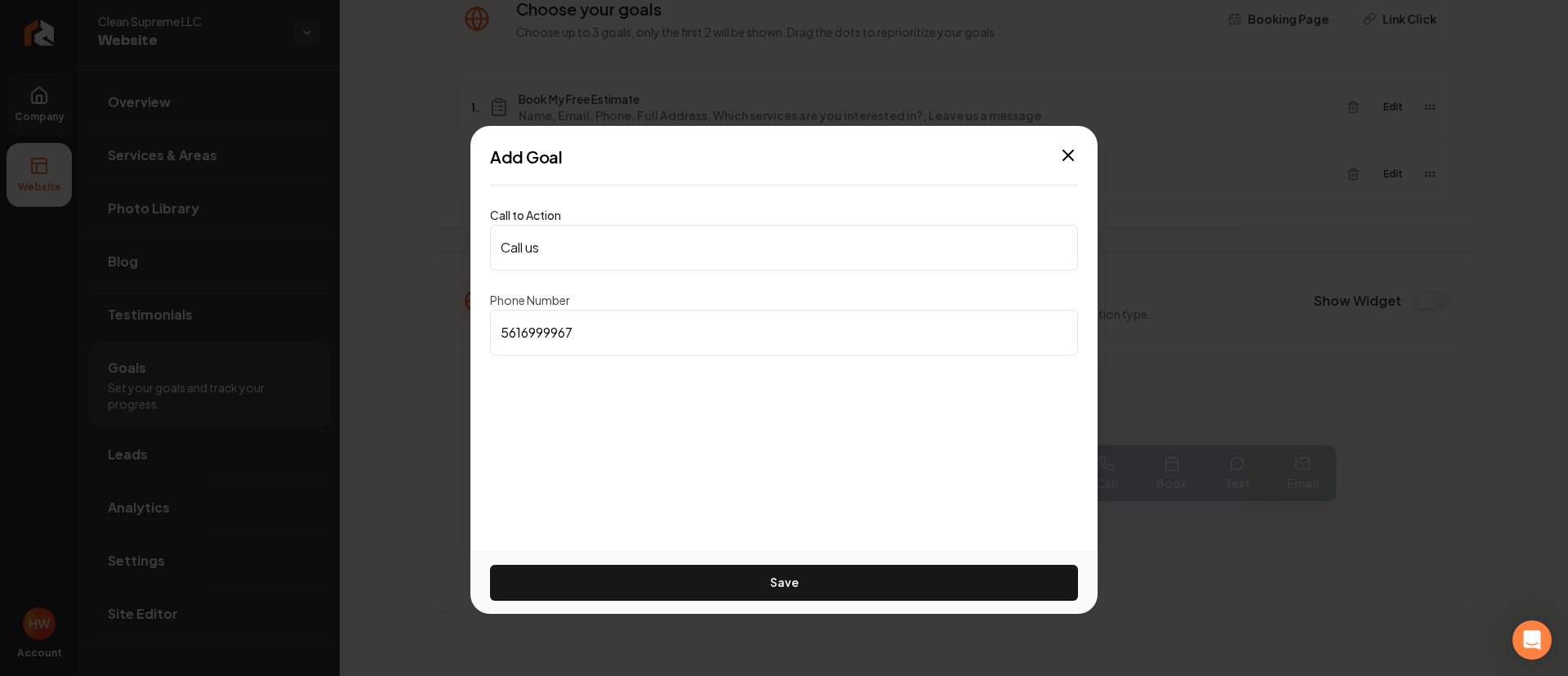
click at [638, 343] on input "5616999967" at bounding box center [784, 332] width 588 height 46
click at [638, 342] on input "5616999967" at bounding box center [784, 332] width 588 height 46
paste input "(561) 699-"
type input "(561) 699-9967"
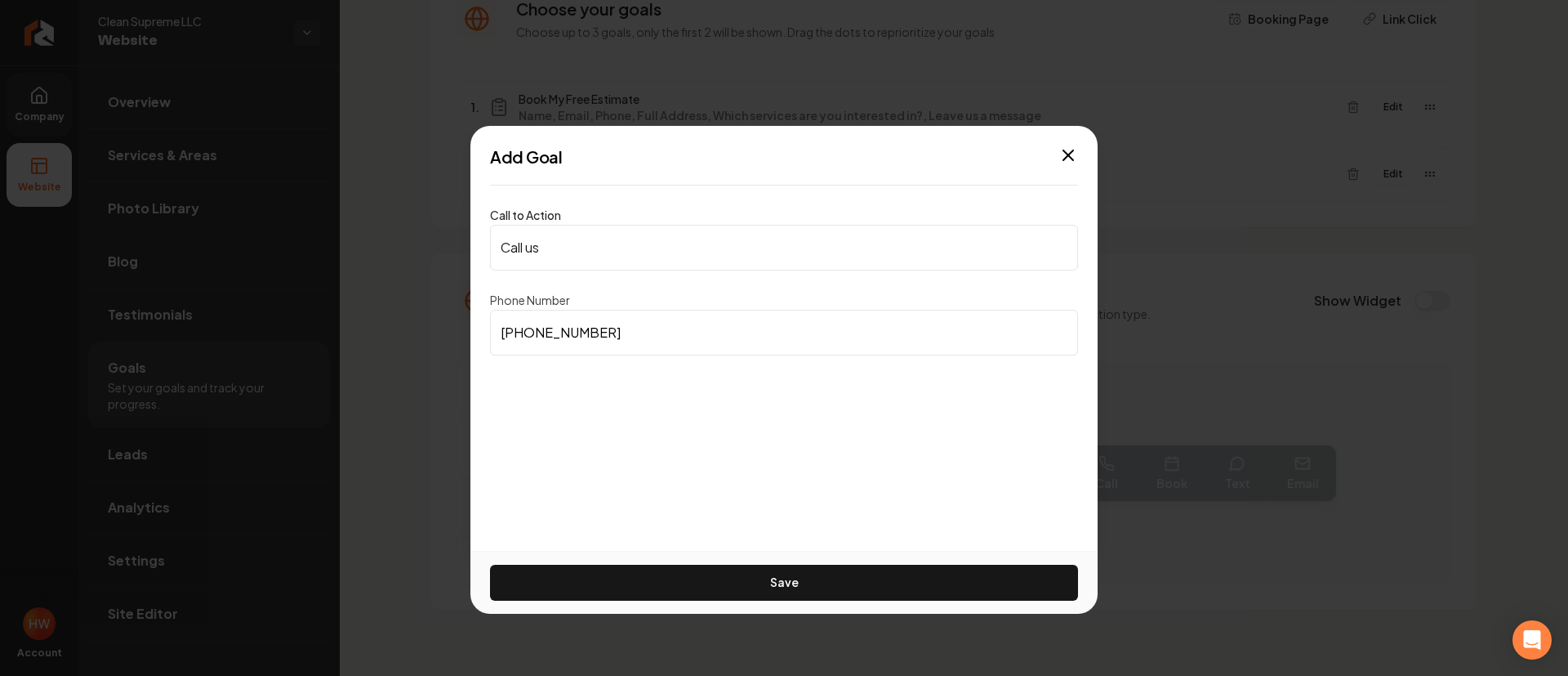
click at [629, 248] on input "Call us" at bounding box center [784, 248] width 588 height 46
paste input "(561) 699-9967"
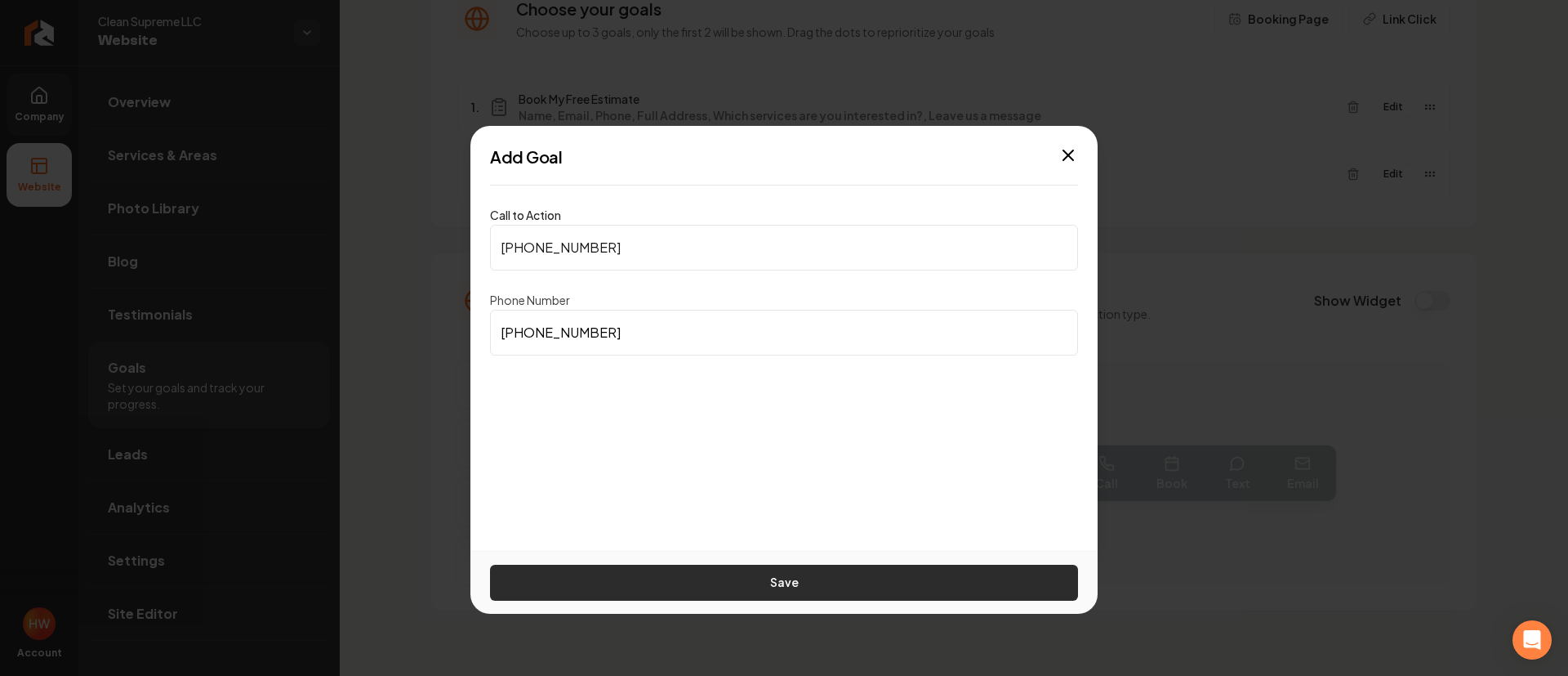
type input "(561) 699-9967"
click at [782, 577] on button "Save" at bounding box center [784, 583] width 588 height 36
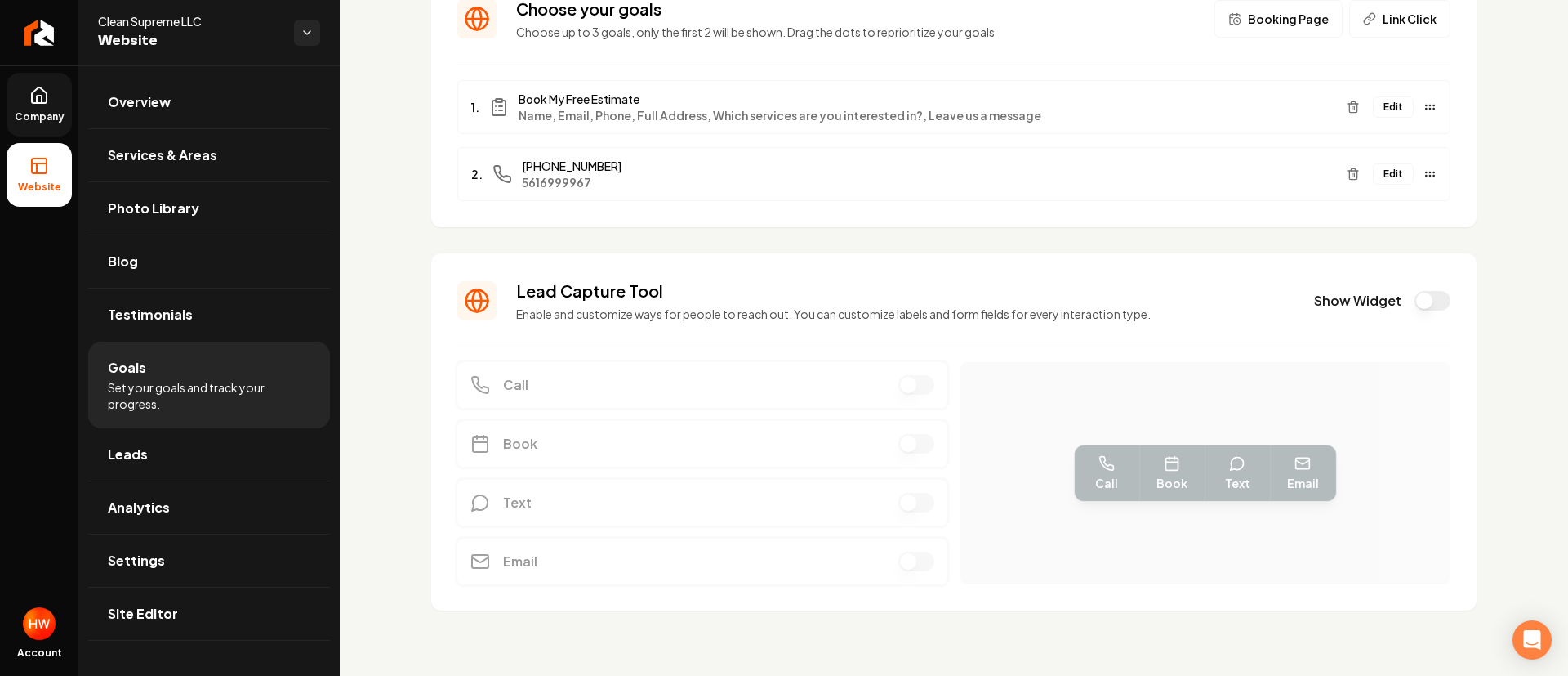
click at [1379, 180] on button "Edit" at bounding box center [1394, 173] width 41 height 21
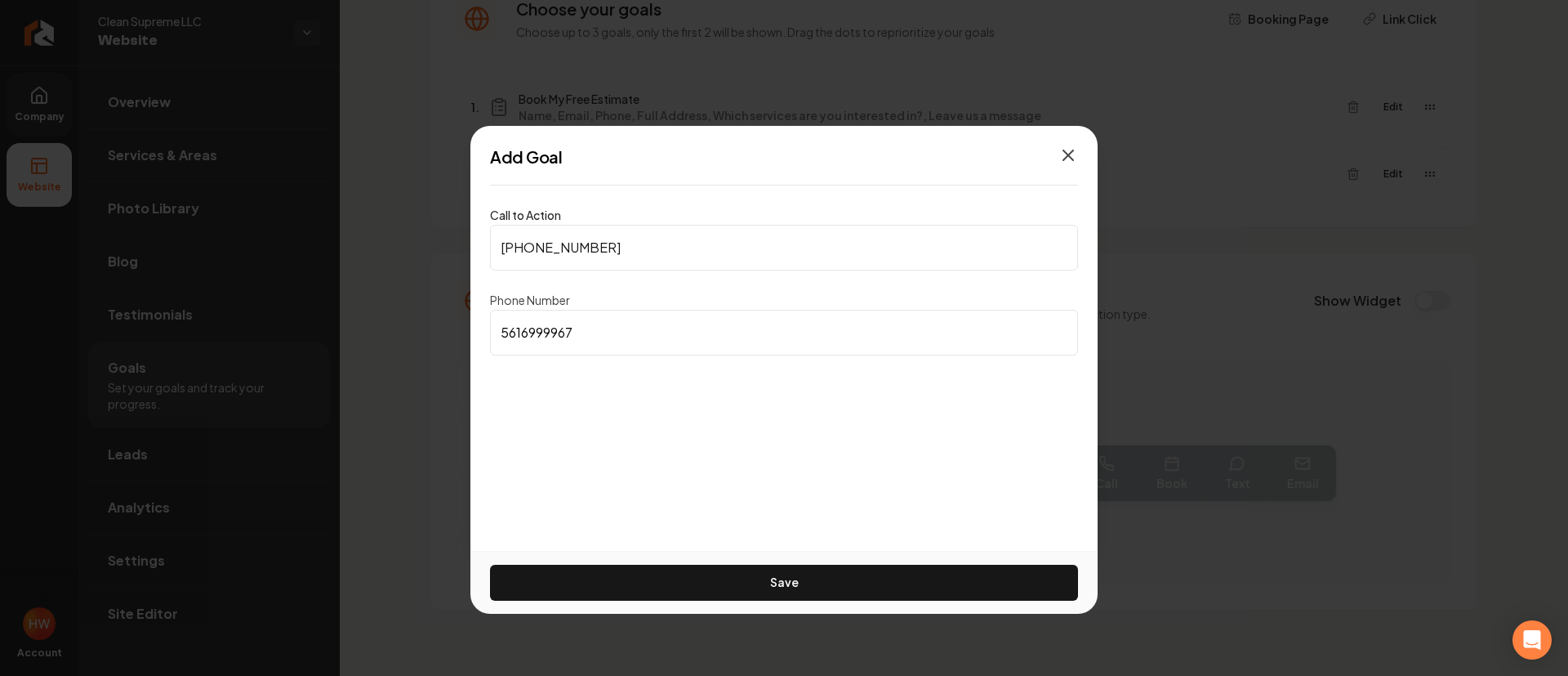
drag, startPoint x: 1073, startPoint y: 155, endPoint x: 919, endPoint y: 71, distance: 175.4
click at [1074, 154] on icon "button" at bounding box center [1068, 155] width 20 height 20
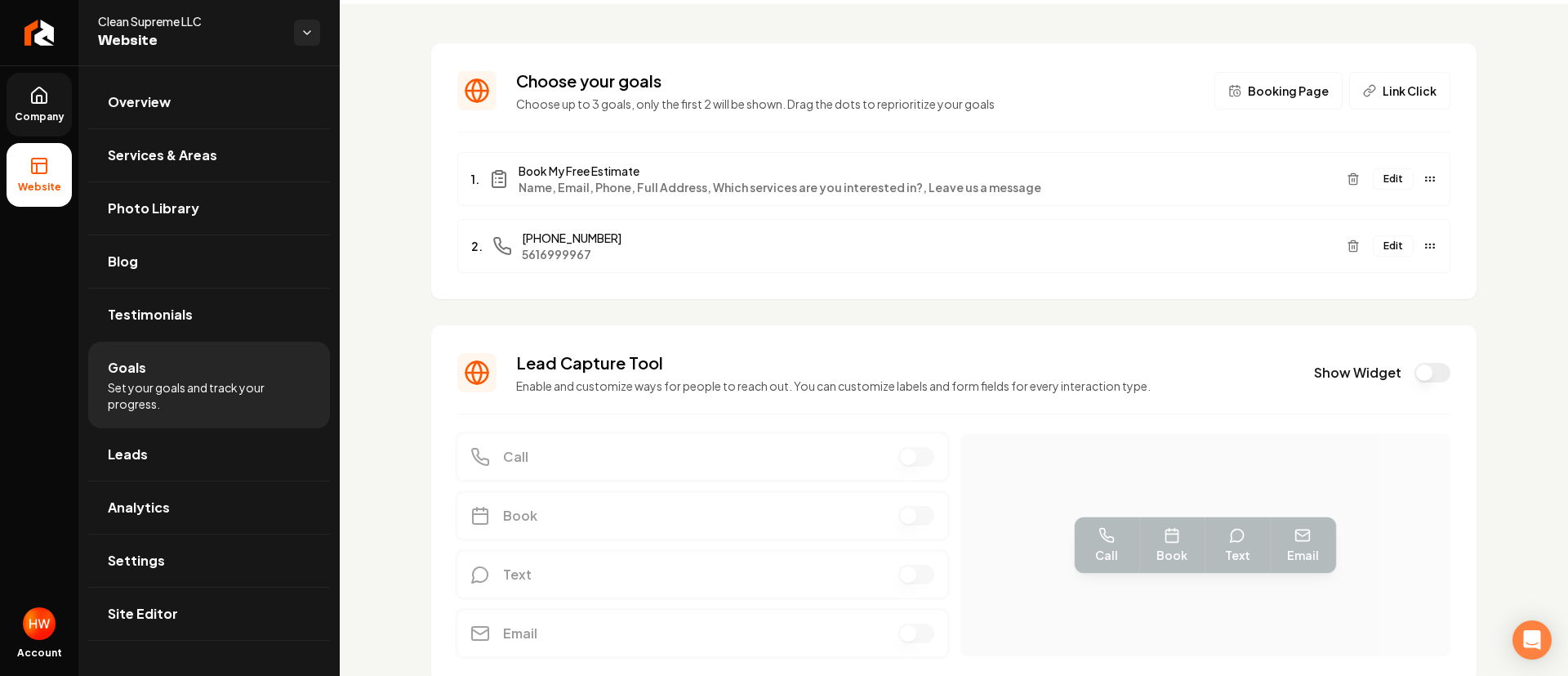
scroll to position [0, 0]
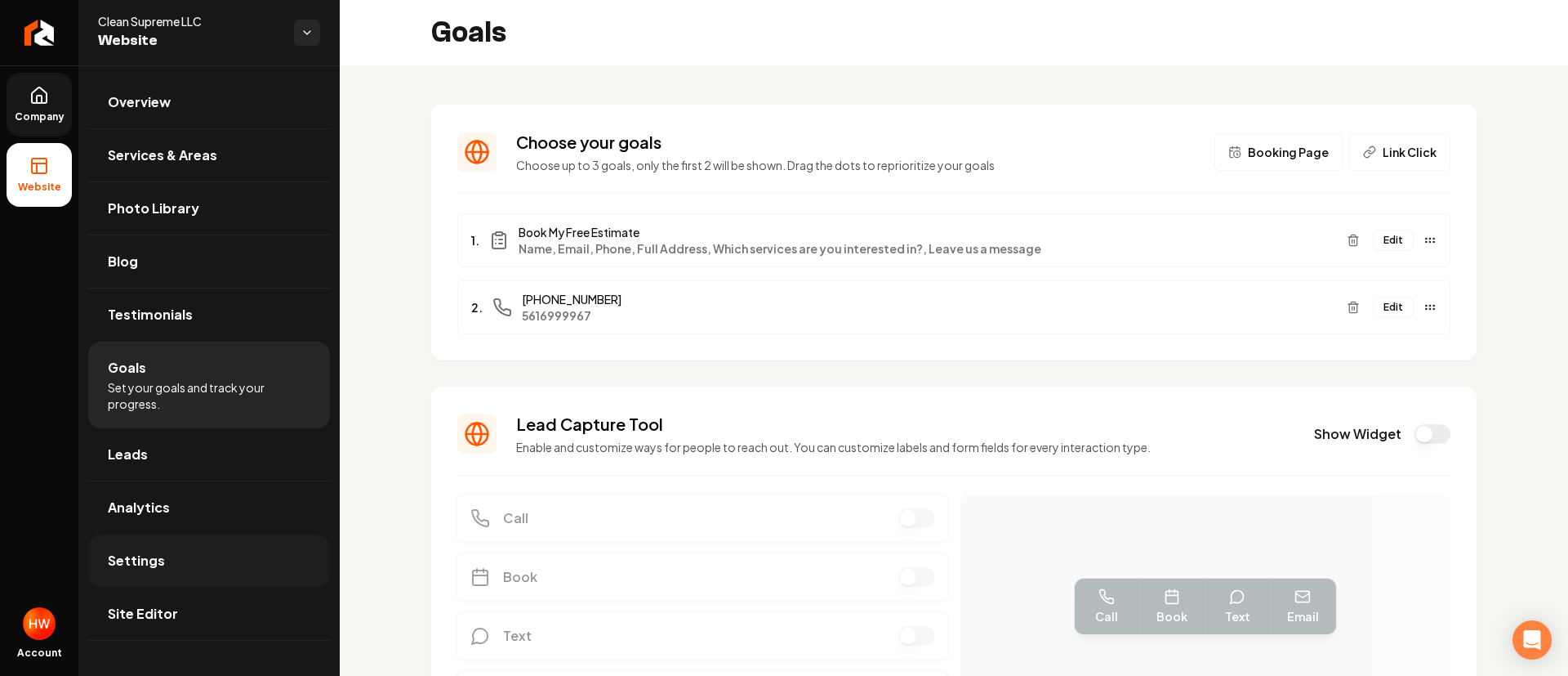
click at [157, 569] on span "Settings" at bounding box center [136, 561] width 57 height 20
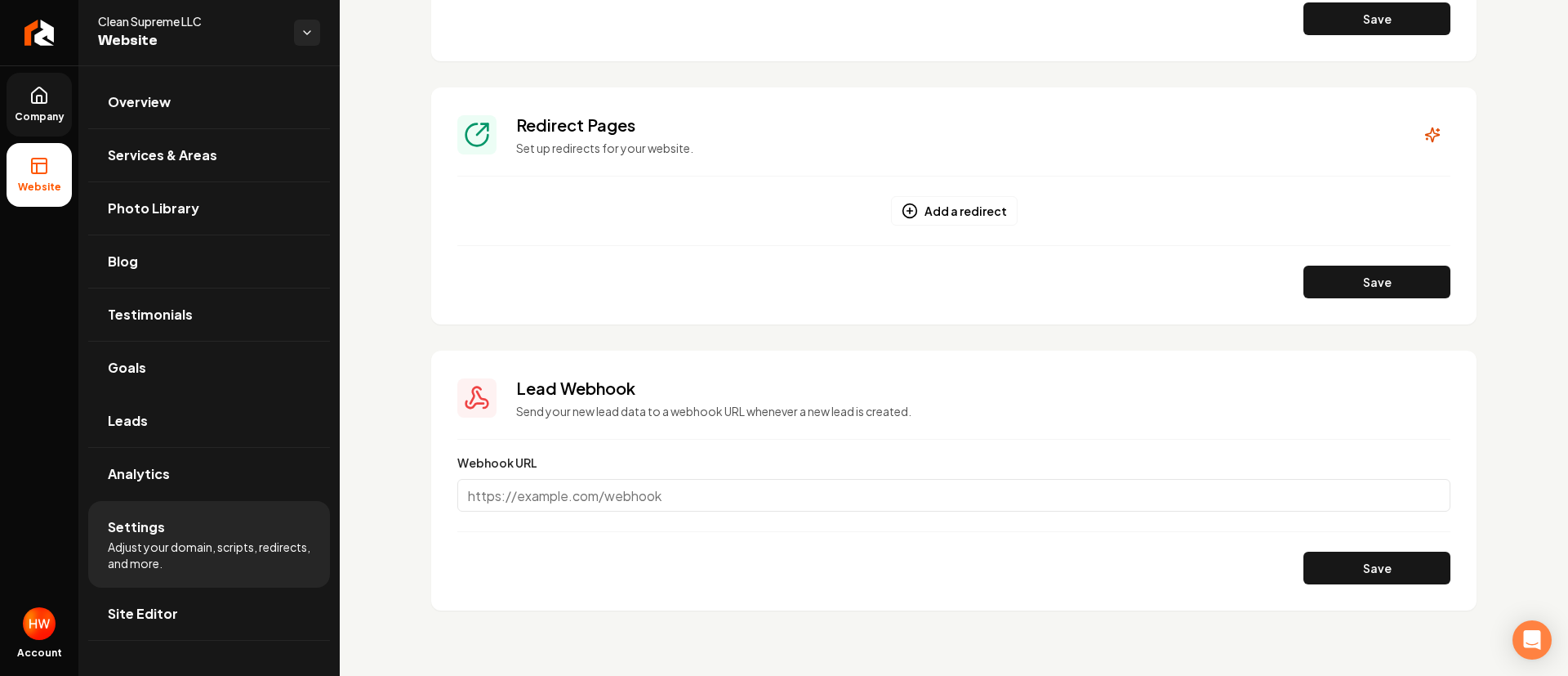
scroll to position [976, 0]
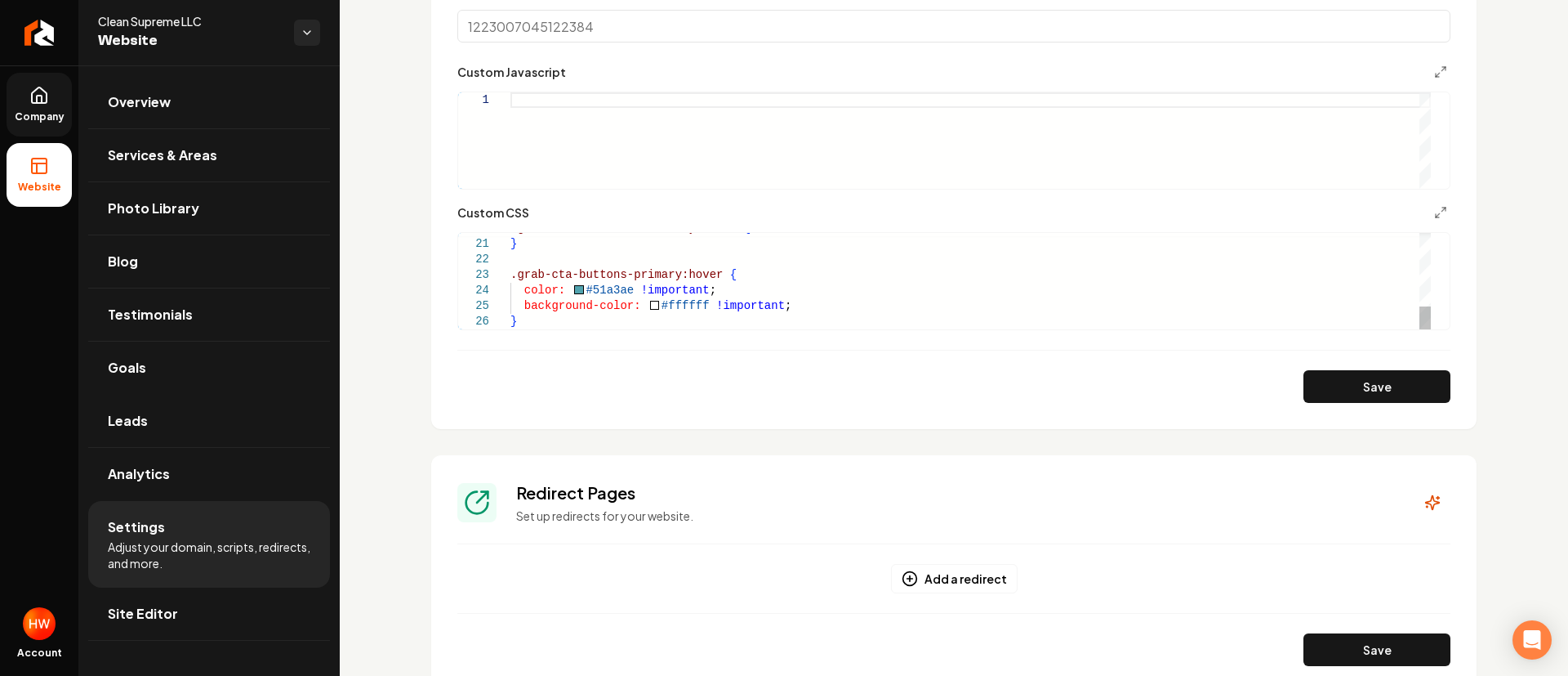
click at [537, 325] on div "background-color: #ffffff !important ; } .grab-cta-buttons-primary:hover { colo…" at bounding box center [971, 127] width 921 height 403
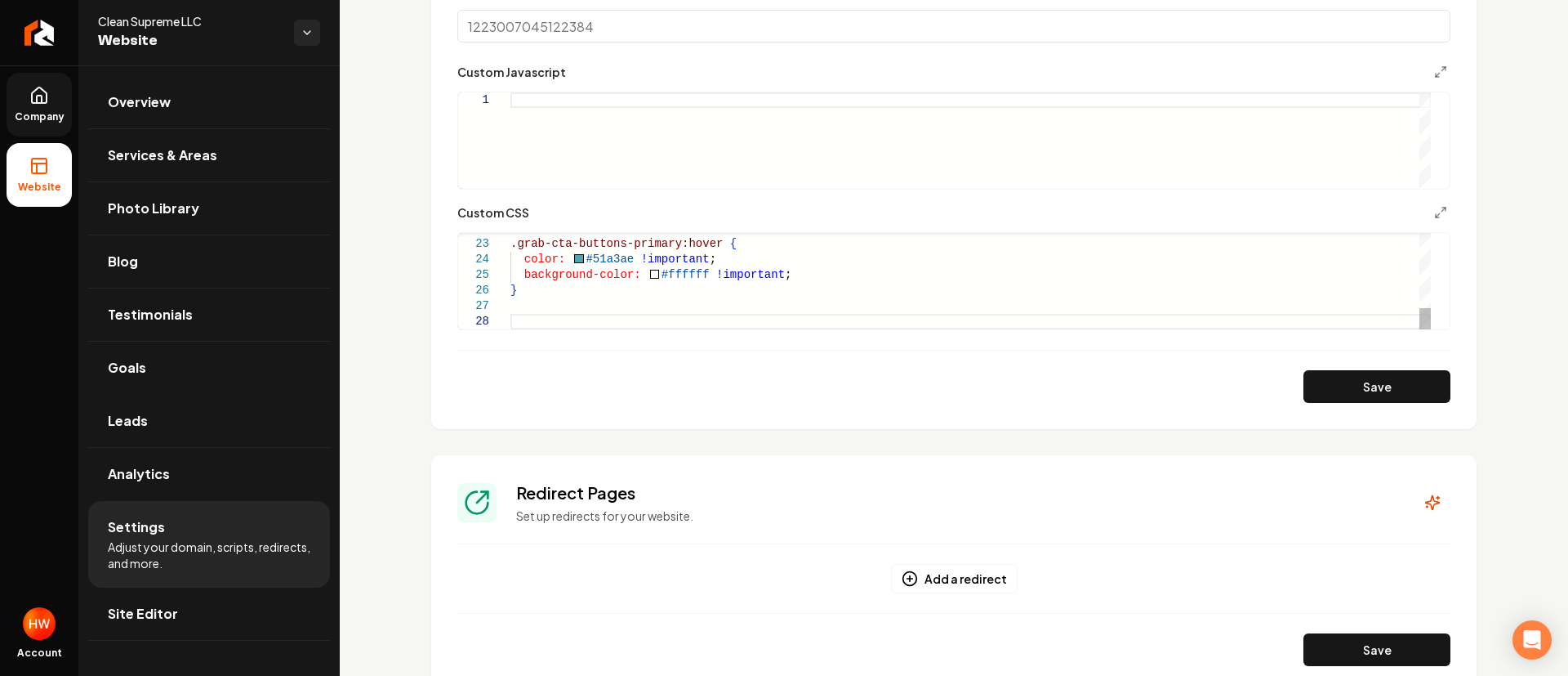
scroll to position [109, 5]
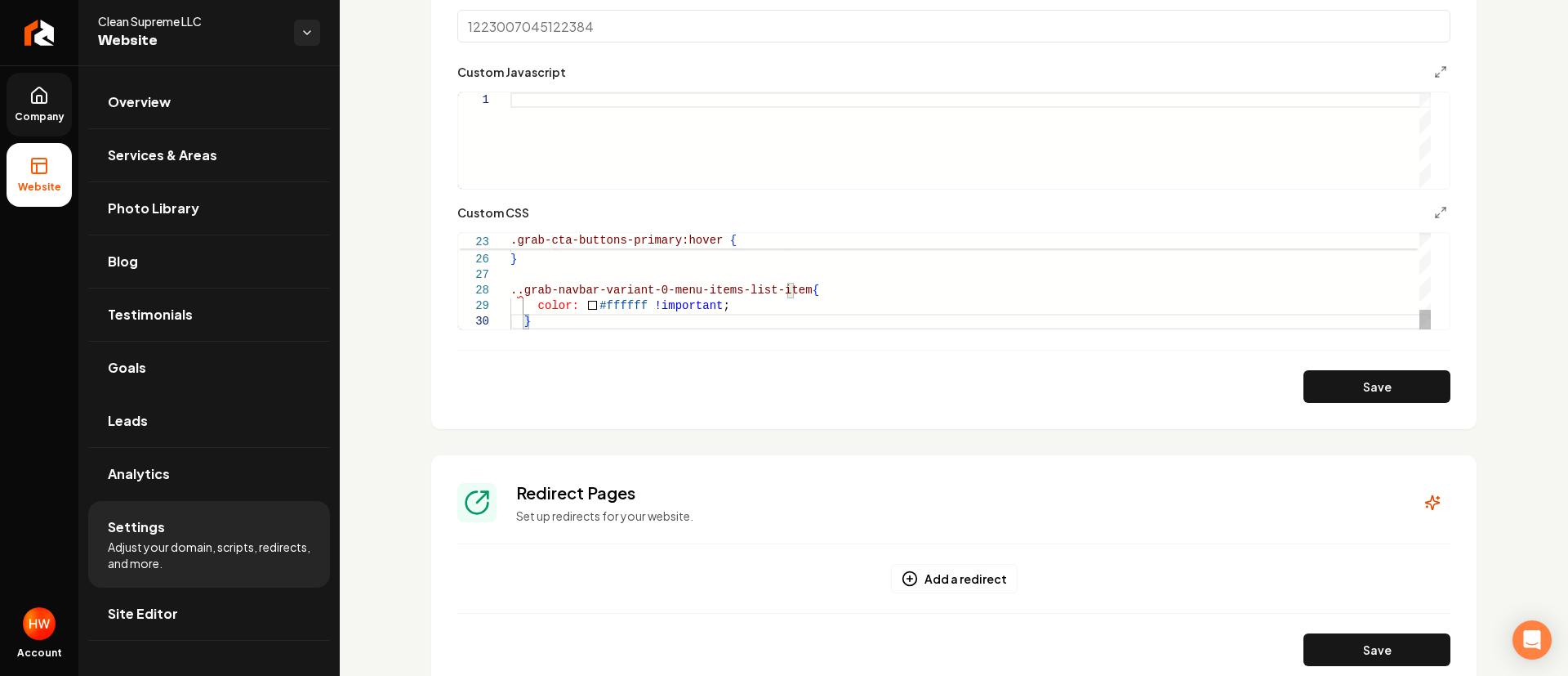
click at [520, 291] on div "color: #51a3ae !important ; background-color: #ffffff !important ; } ..grab-nav…" at bounding box center [971, 96] width 921 height 466
click at [1321, 394] on button "Save" at bounding box center [1378, 386] width 147 height 32
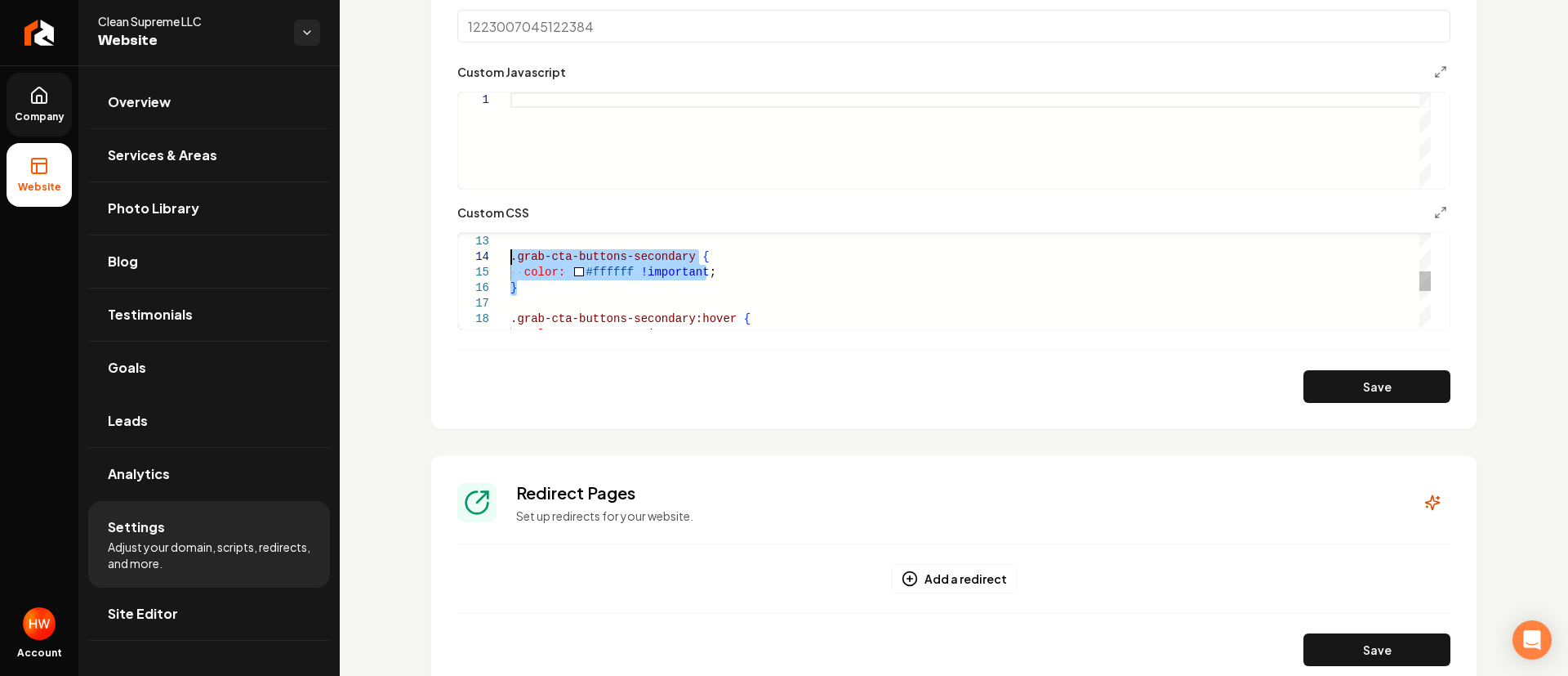
drag, startPoint x: 531, startPoint y: 285, endPoint x: 512, endPoint y: 264, distance: 28.3
click at [512, 264] on div "} .grab-cta-buttons-secondary:hover { color: #51a3ae !important ; } .grab-cta-b…" at bounding box center [971, 279] width 921 height 466
click at [1329, 386] on button "Save" at bounding box center [1378, 386] width 147 height 32
type textarea "**********"
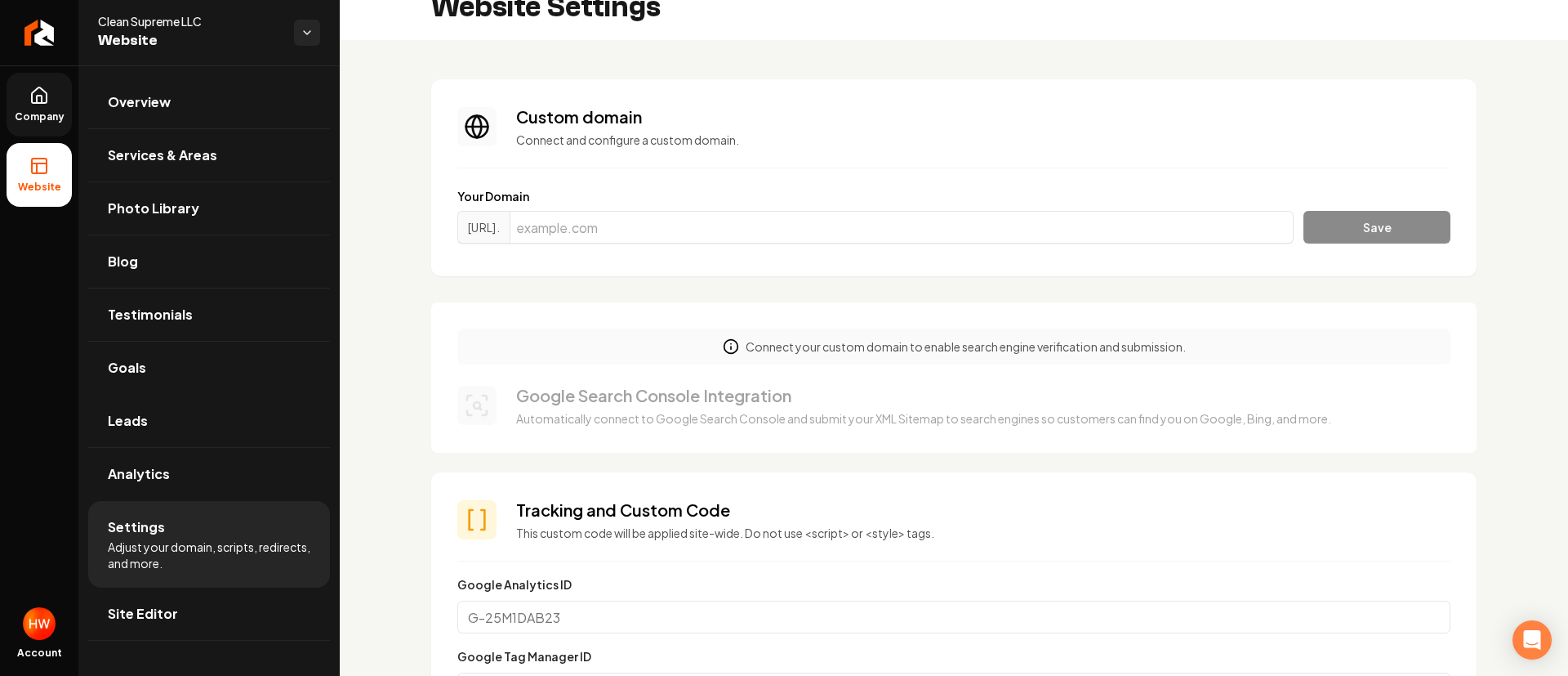
scroll to position [0, 0]
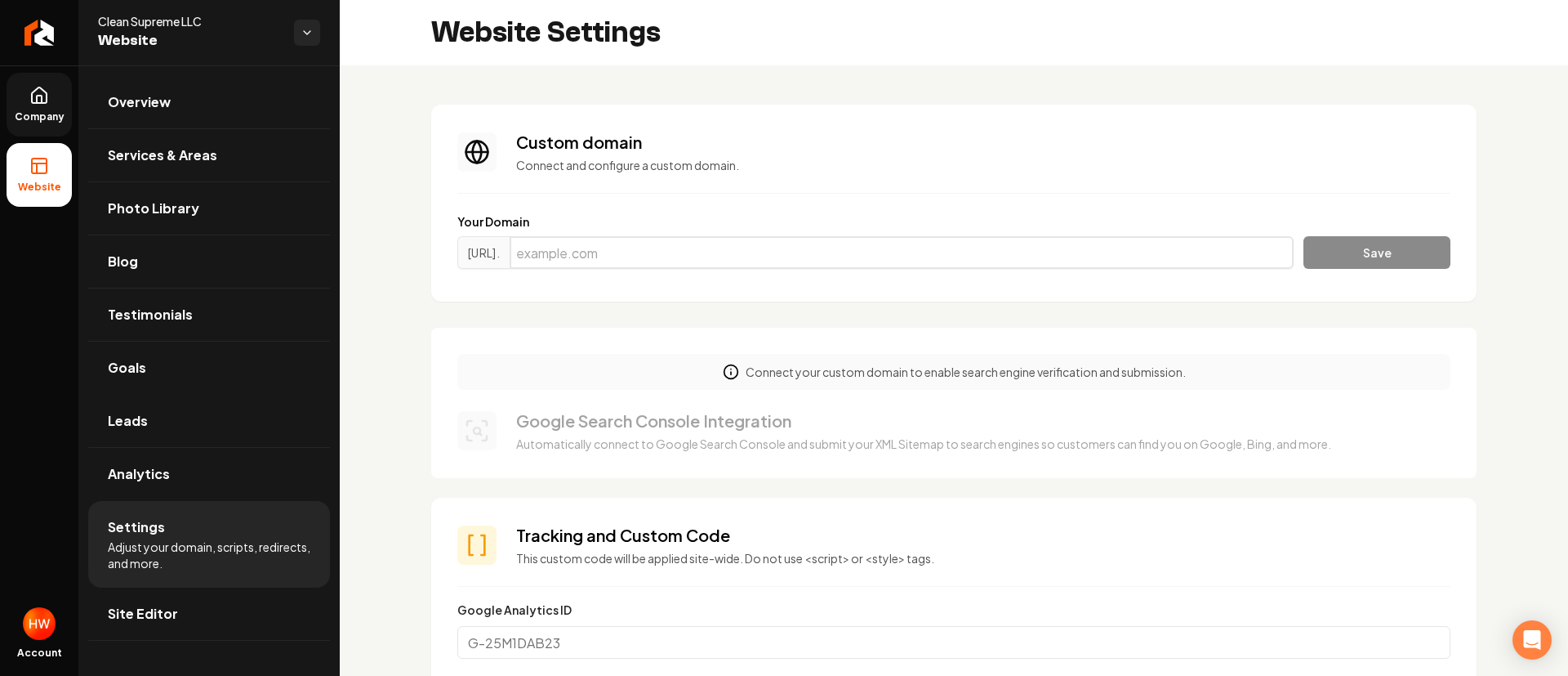
click at [915, 256] on input "Main content area" at bounding box center [902, 252] width 784 height 32
paste input "cleansupreme.co"
type input "cleansupreme.co"
click at [1319, 240] on button "Save" at bounding box center [1378, 252] width 147 height 32
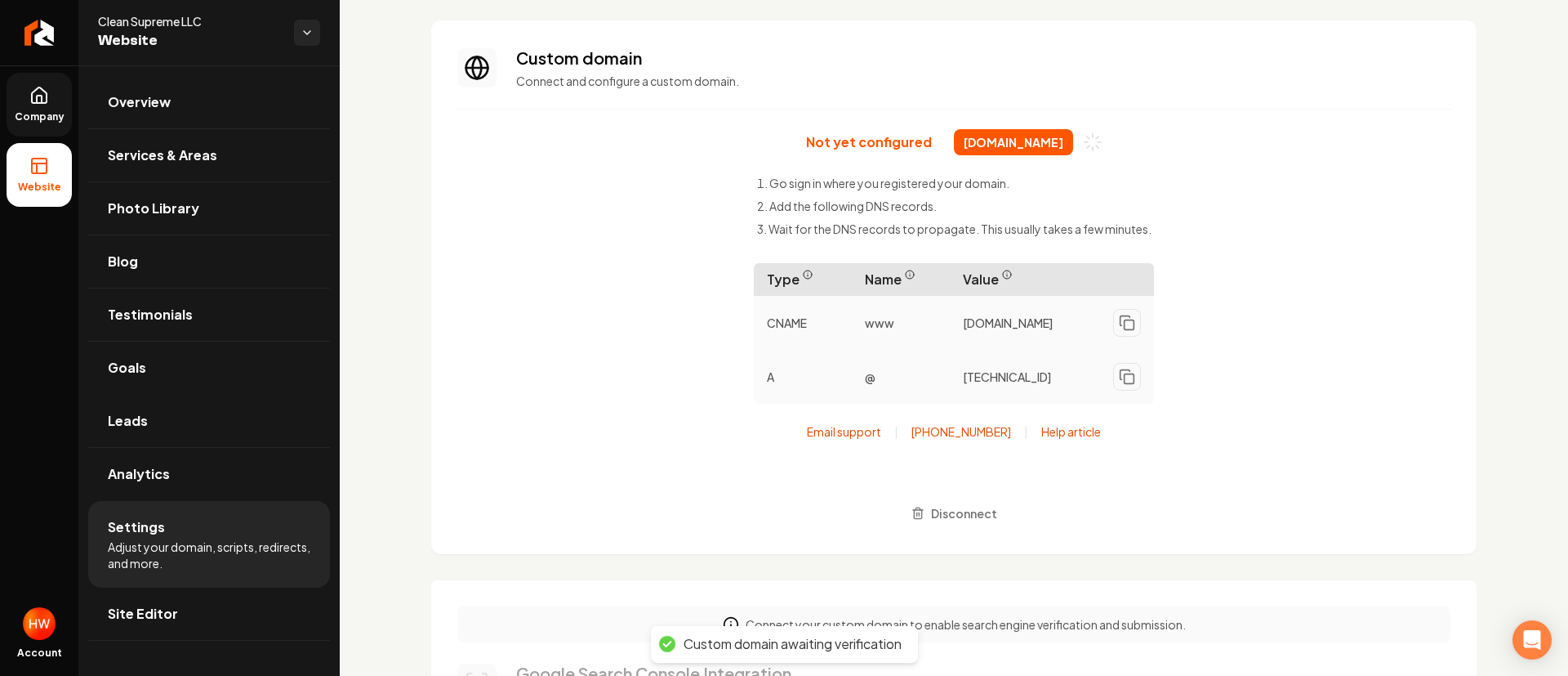
scroll to position [122, 0]
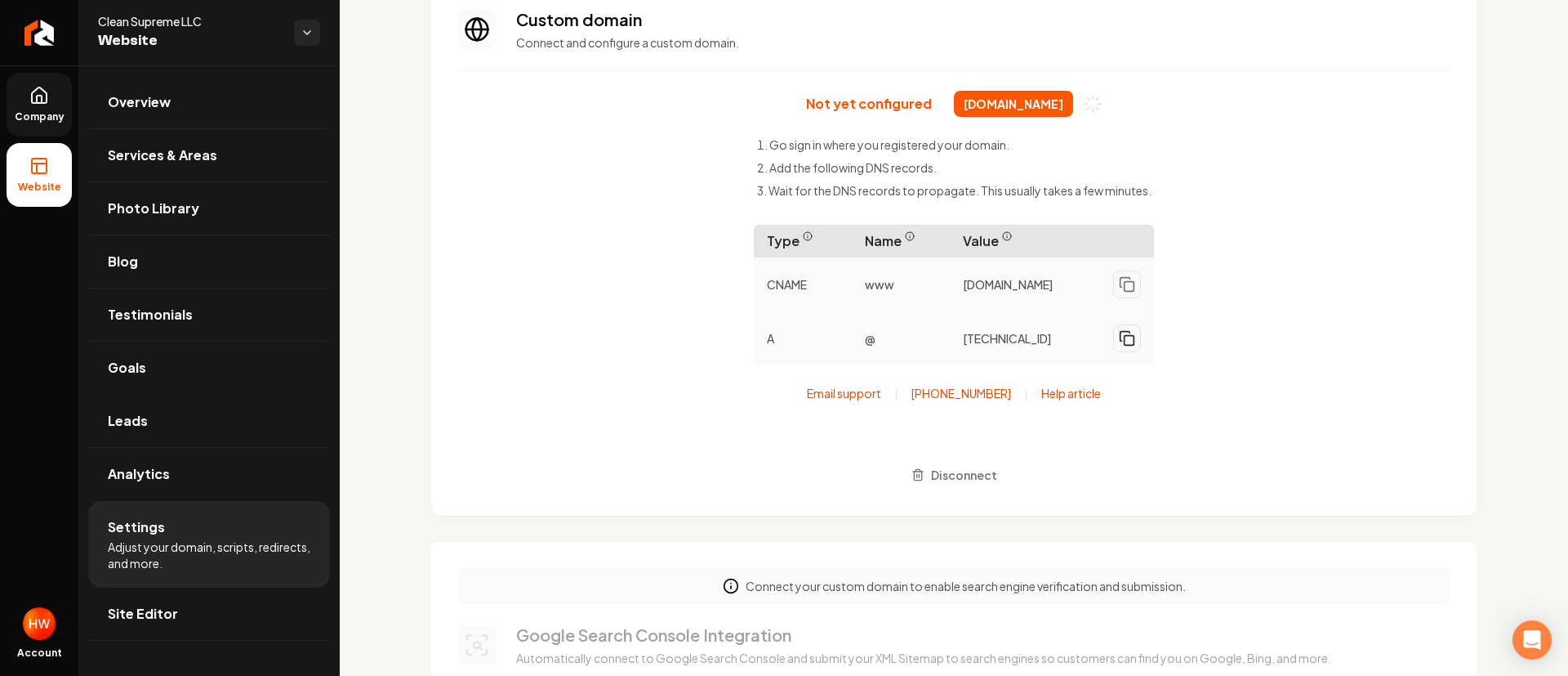
click at [1125, 344] on rect "Main content area" at bounding box center [1129, 340] width 9 height 9
click at [1122, 289] on icon "Main content area" at bounding box center [1126, 284] width 16 height 16
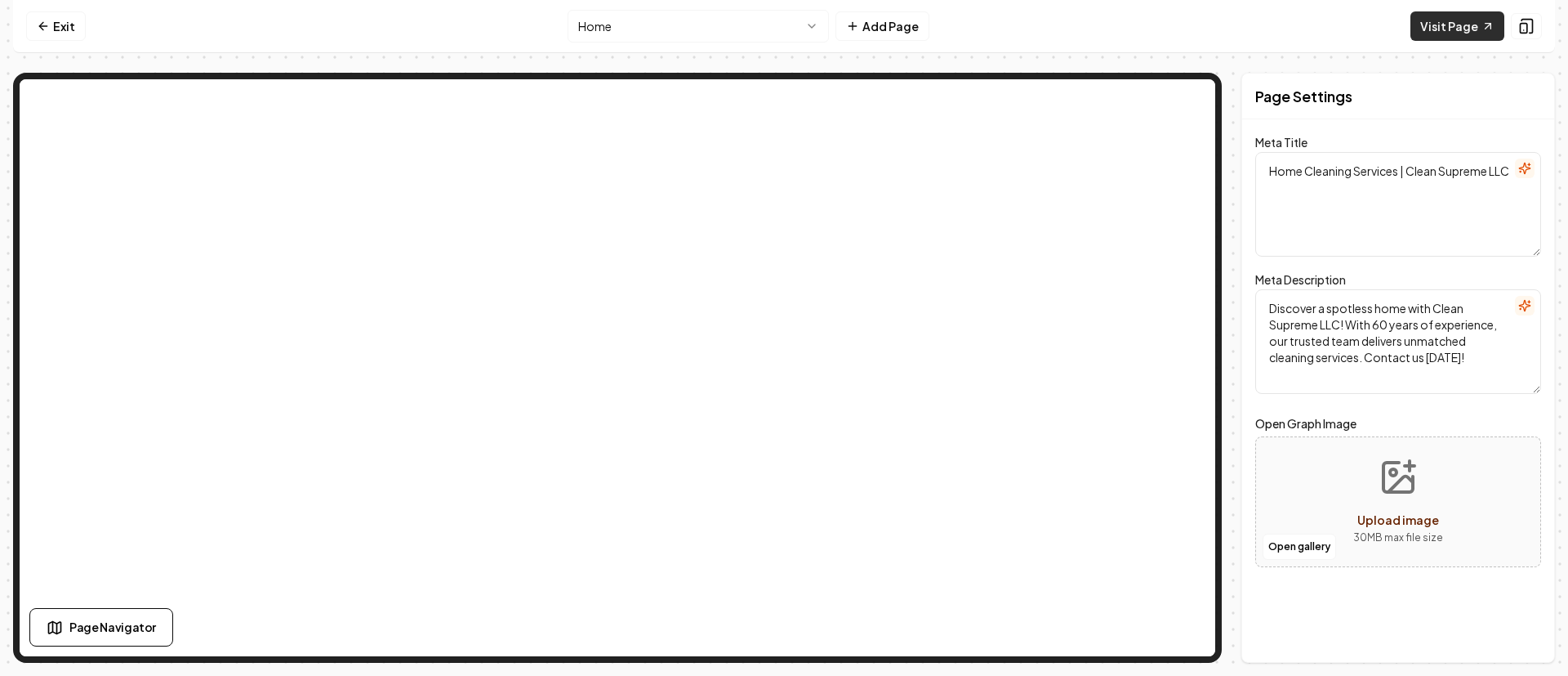
click at [1454, 22] on link "Visit Page" at bounding box center [1458, 26] width 94 height 29
click at [1460, 30] on link "Visit Page" at bounding box center [1458, 26] width 94 height 29
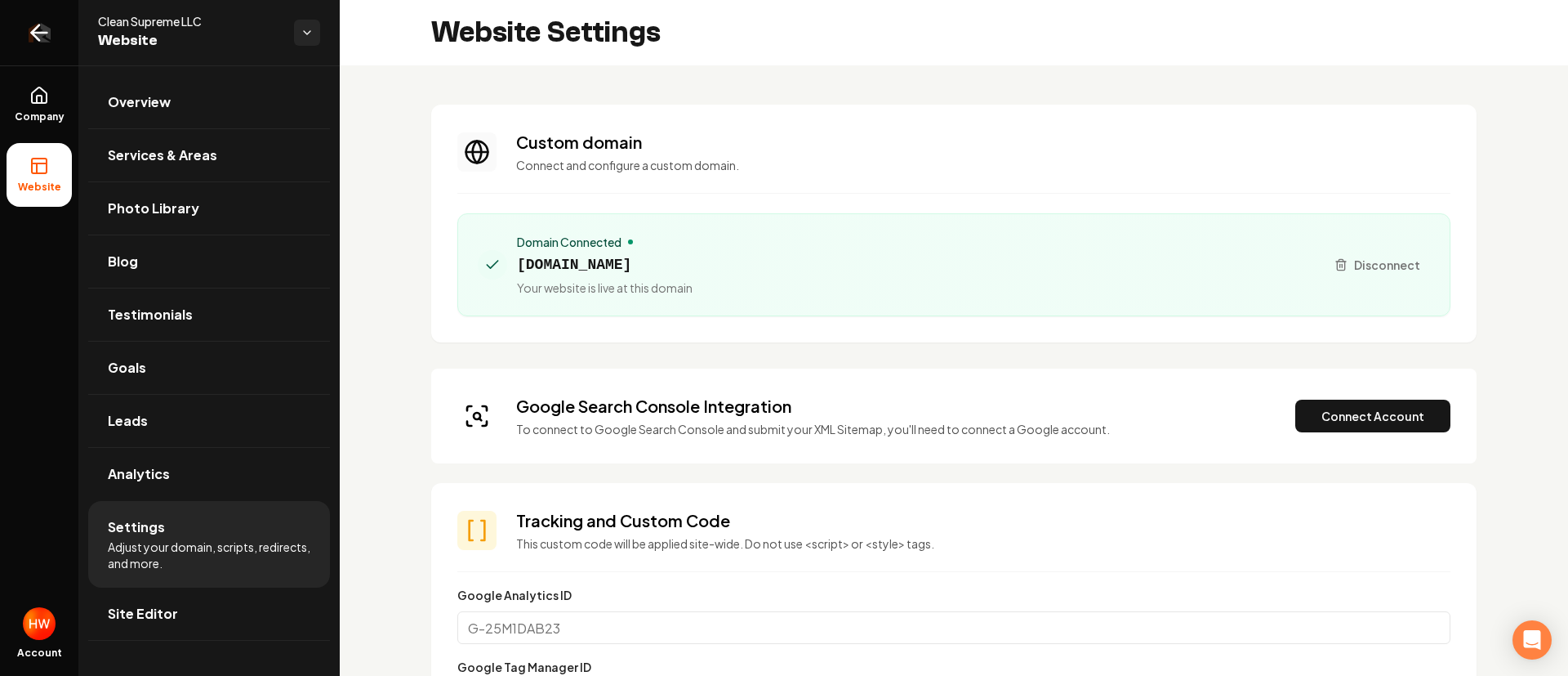
click at [49, 36] on icon "Return to dashboard" at bounding box center [39, 32] width 26 height 26
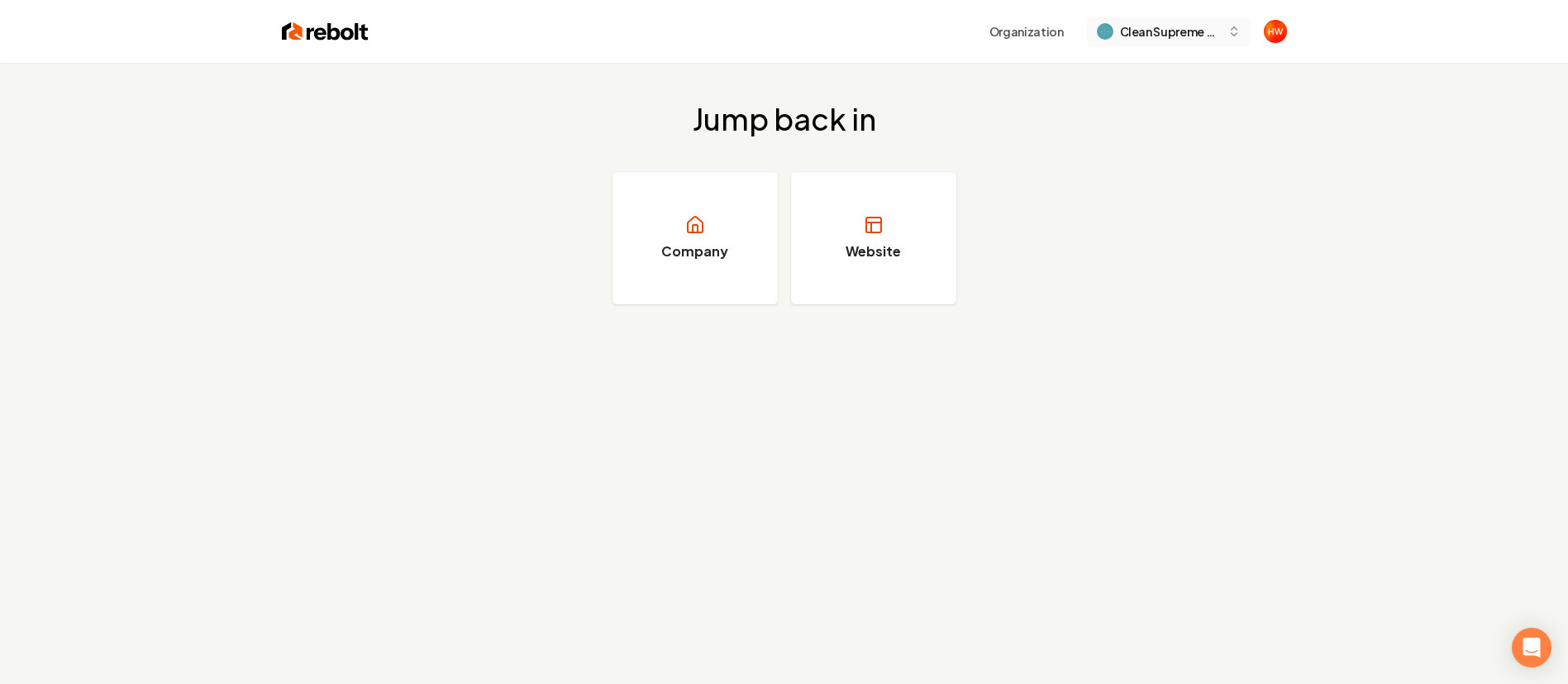
click at [1144, 35] on span "Clean Supreme LLC" at bounding box center [1170, 32] width 101 height 17
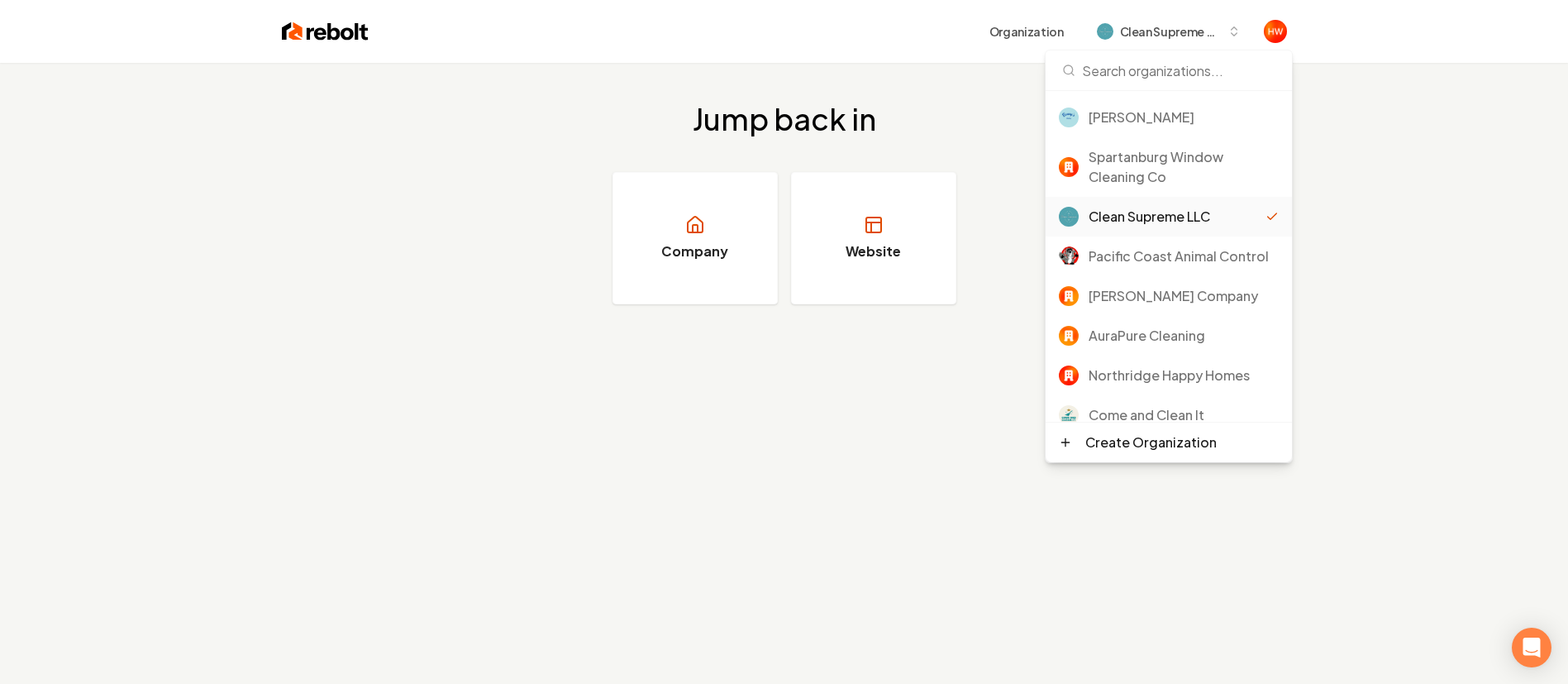
click at [1379, 240] on div "Jump back in Company Website" at bounding box center [784, 203] width 1568 height 281
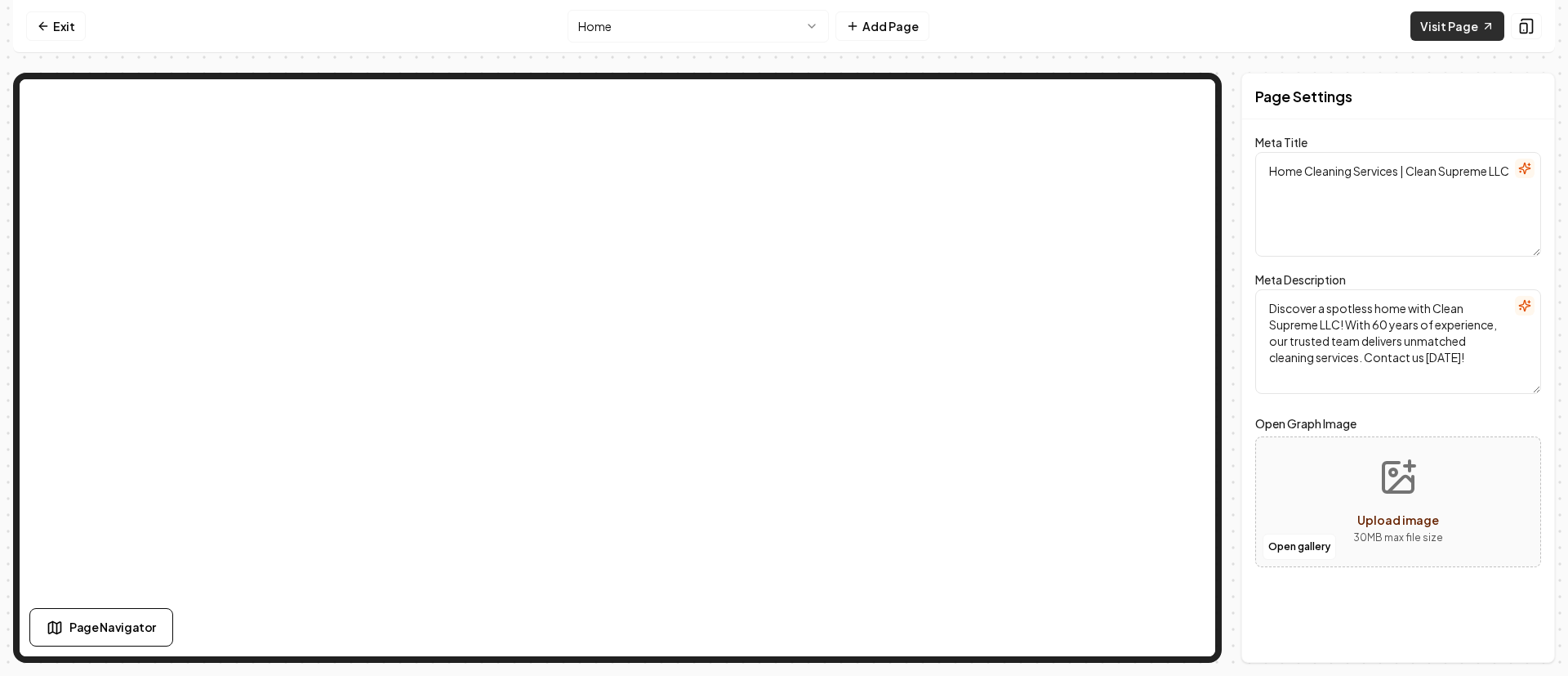
click at [1454, 28] on link "Visit Page" at bounding box center [1458, 26] width 94 height 29
